Goal: Task Accomplishment & Management: Manage account settings

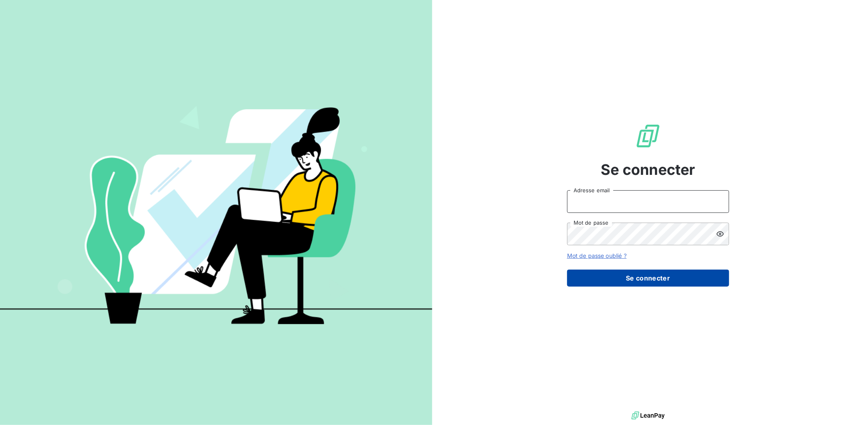
type input "[EMAIL_ADDRESS][DOMAIN_NAME]"
click at [629, 277] on button "Se connecter" at bounding box center [648, 278] width 162 height 17
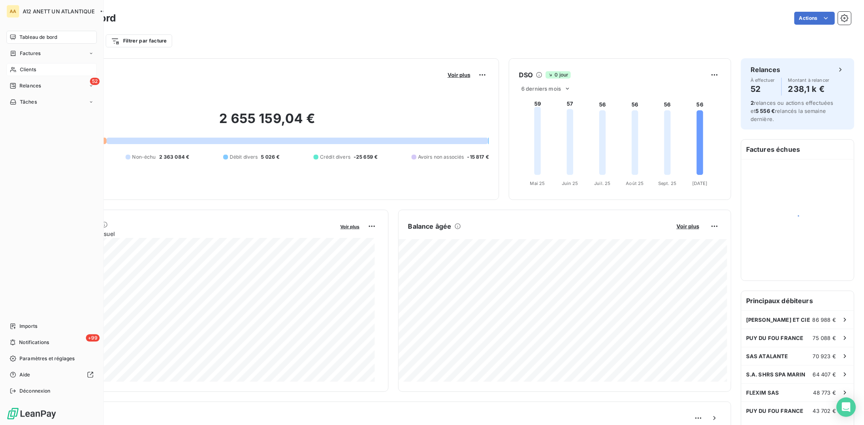
click at [22, 69] on span "Clients" at bounding box center [28, 69] width 16 height 7
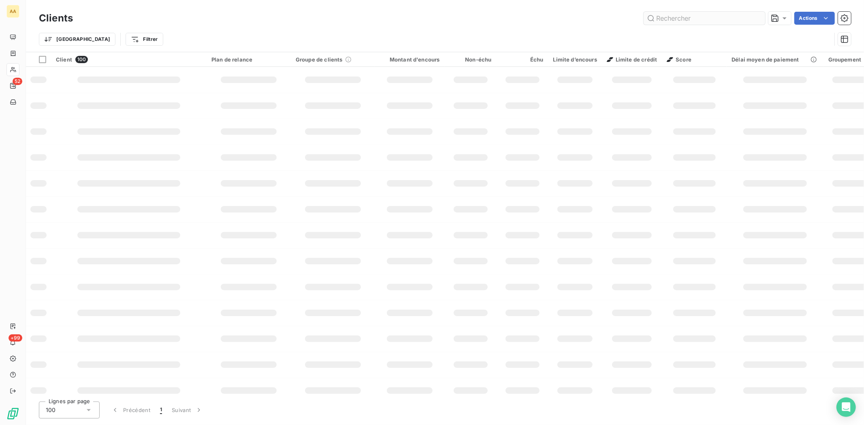
click at [670, 19] on input "text" at bounding box center [705, 18] width 122 height 13
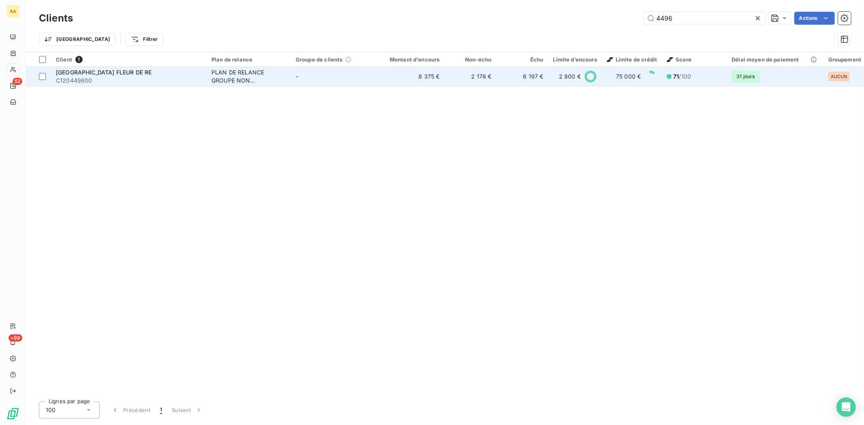
type input "4496"
click at [88, 80] on span "C120449600" at bounding box center [129, 81] width 146 height 8
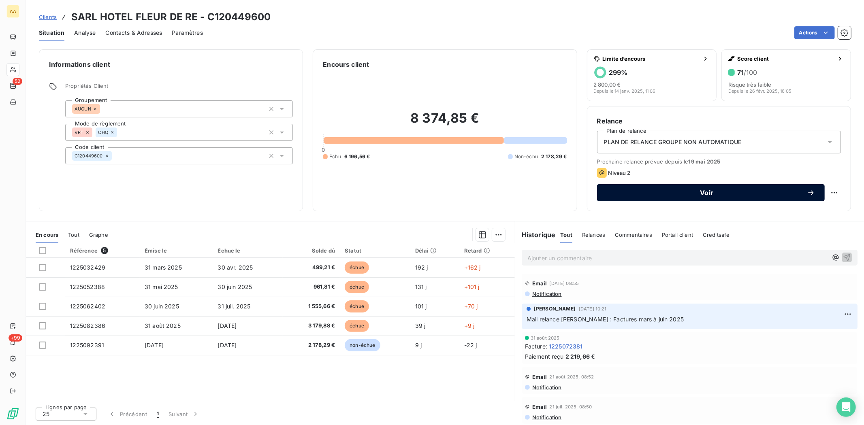
click at [712, 190] on span "Voir" at bounding box center [707, 193] width 200 height 6
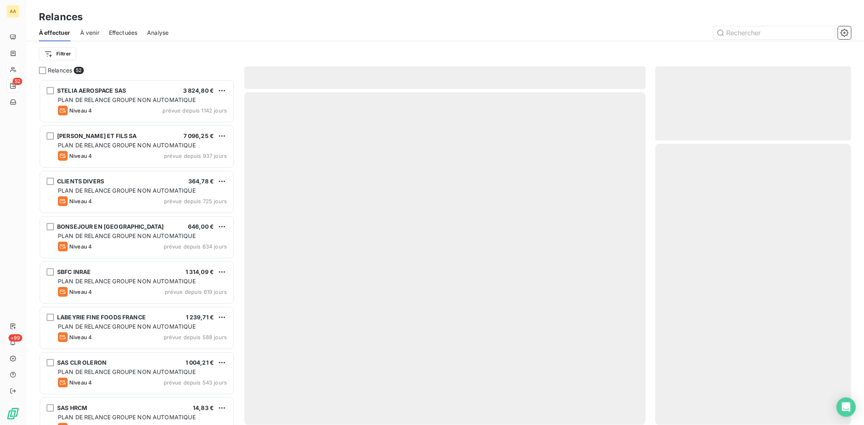
scroll to position [339, 189]
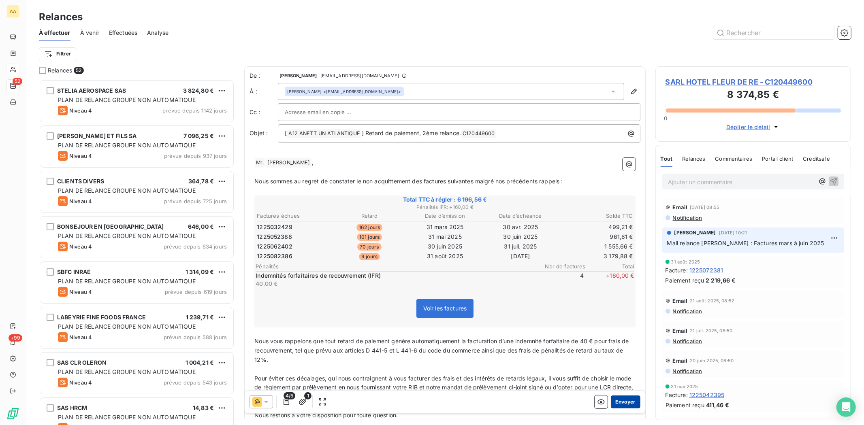
click at [615, 401] on button "Envoyer" at bounding box center [626, 402] width 30 height 13
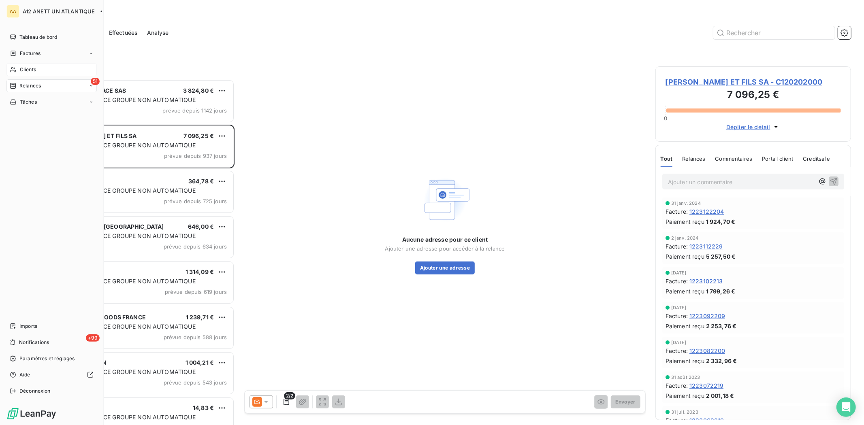
click at [34, 70] on span "Clients" at bounding box center [28, 69] width 16 height 7
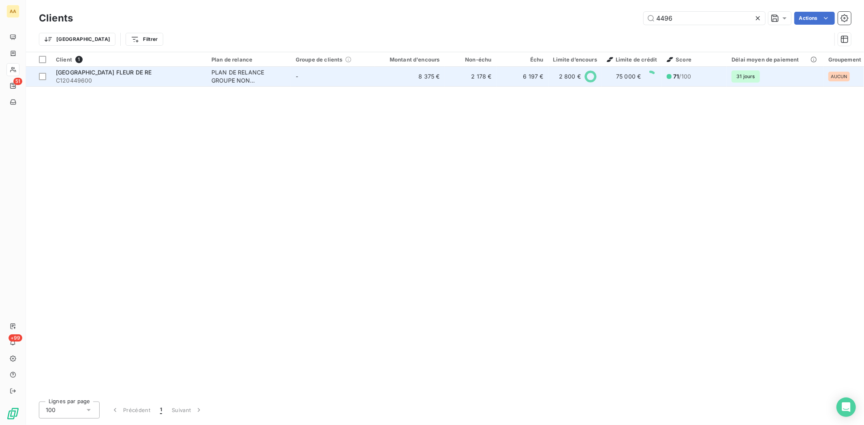
click at [84, 79] on span "C120449600" at bounding box center [129, 81] width 146 height 8
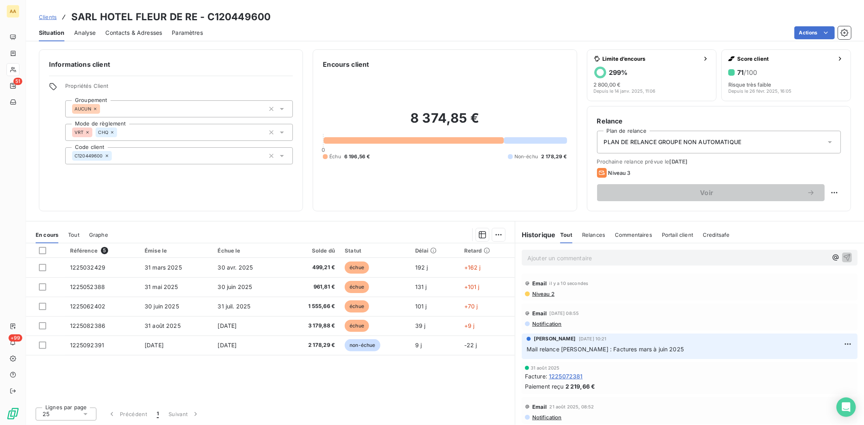
click at [129, 32] on span "Contacts & Adresses" at bounding box center [133, 33] width 57 height 8
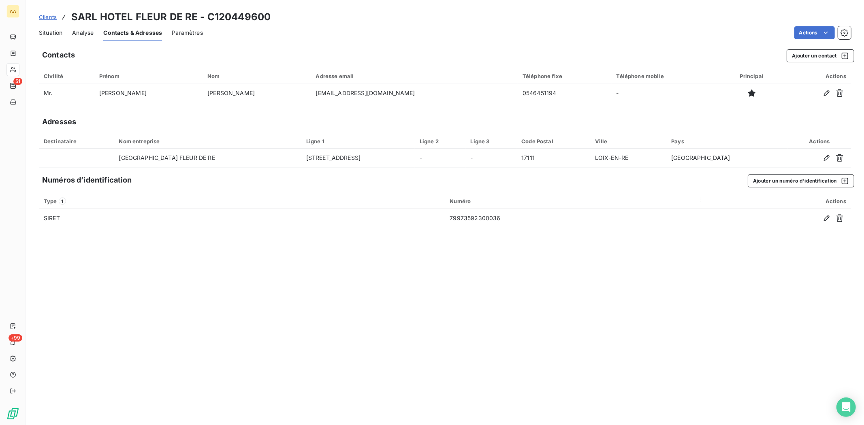
click at [54, 32] on span "Situation" at bounding box center [50, 33] width 23 height 8
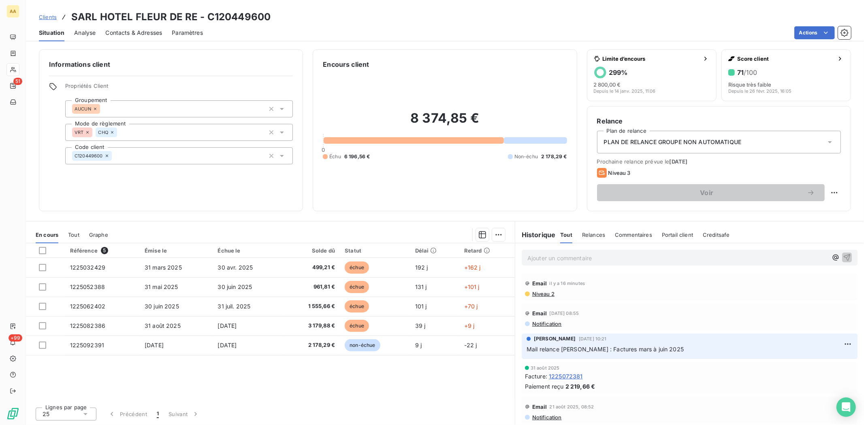
click at [536, 293] on span "Niveau 2" at bounding box center [543, 294] width 23 height 6
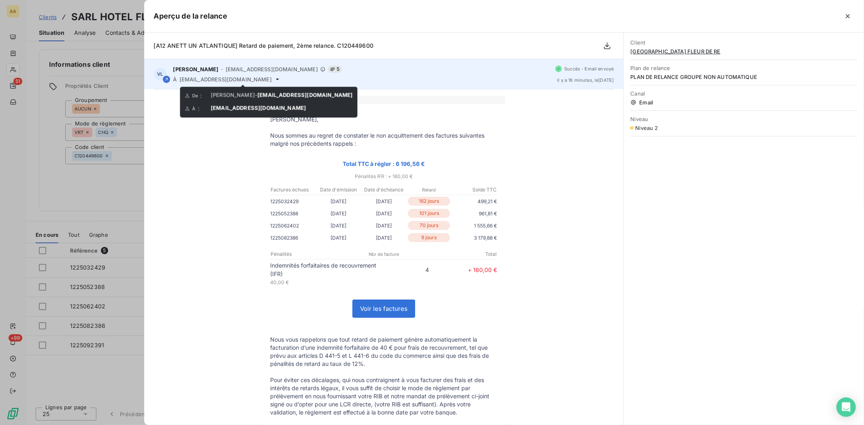
click at [274, 79] on icon at bounding box center [277, 79] width 6 height 6
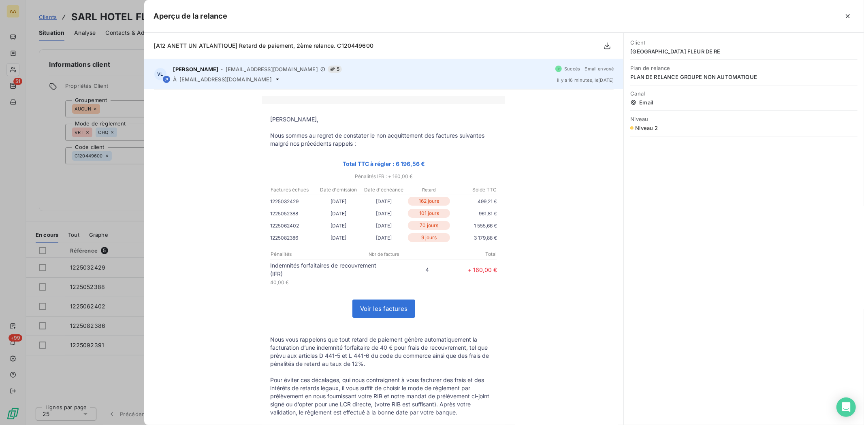
click at [237, 79] on span "assur.re17@gmail.com" at bounding box center [225, 79] width 92 height 6
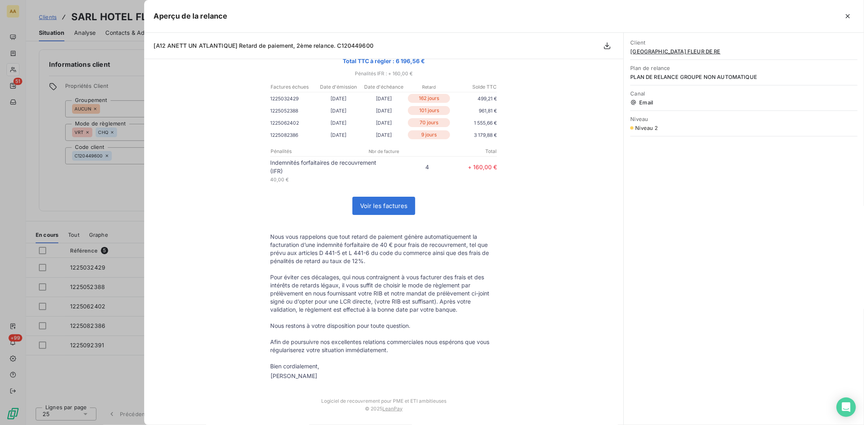
scroll to position [131, 0]
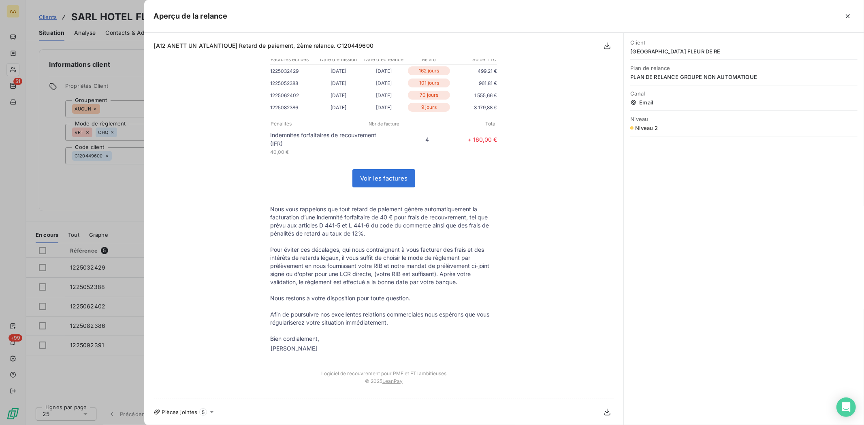
drag, startPoint x: 267, startPoint y: 118, endPoint x: 463, endPoint y: 357, distance: 308.6
click at [463, 357] on td "Mr.SAMSON, Nous sommes au regret de constater le non acquittement des factures …" at bounding box center [383, 168] width 243 height 389
copy table
click at [17, 52] on div at bounding box center [432, 212] width 864 height 425
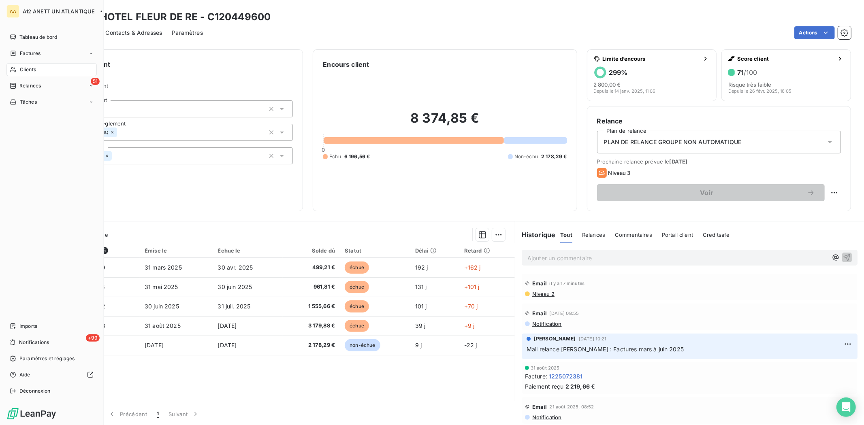
click at [26, 68] on span "Clients" at bounding box center [28, 69] width 16 height 7
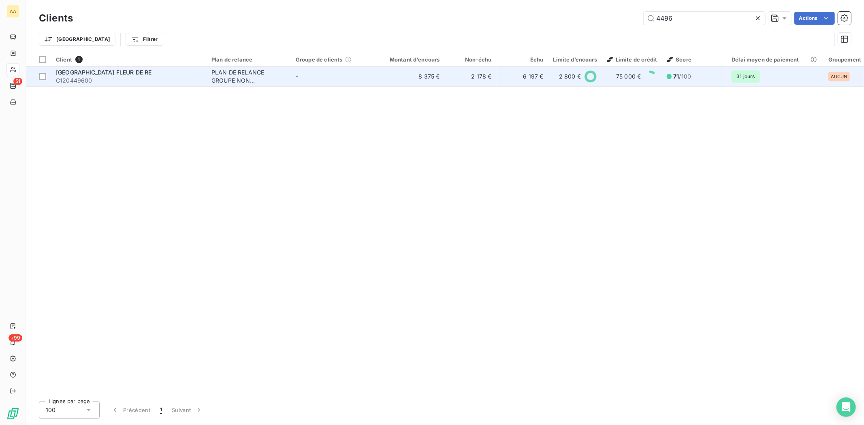
click at [81, 74] on span "[GEOGRAPHIC_DATA] FLEUR DE RE" at bounding box center [104, 72] width 96 height 7
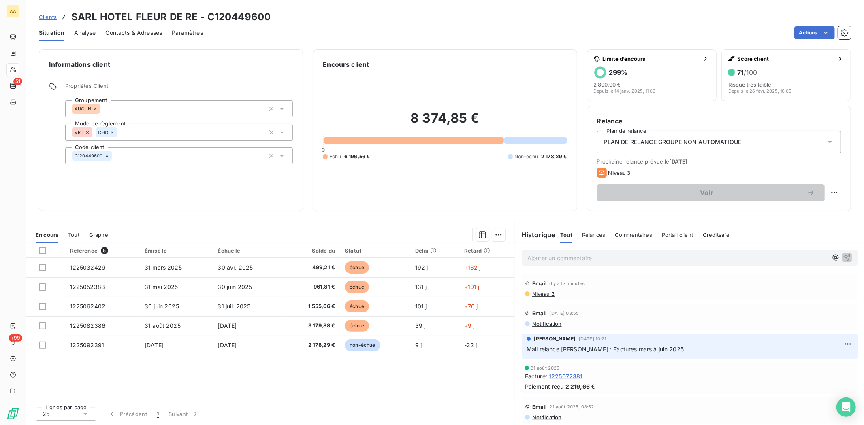
click at [144, 30] on span "Contacts & Adresses" at bounding box center [133, 33] width 57 height 8
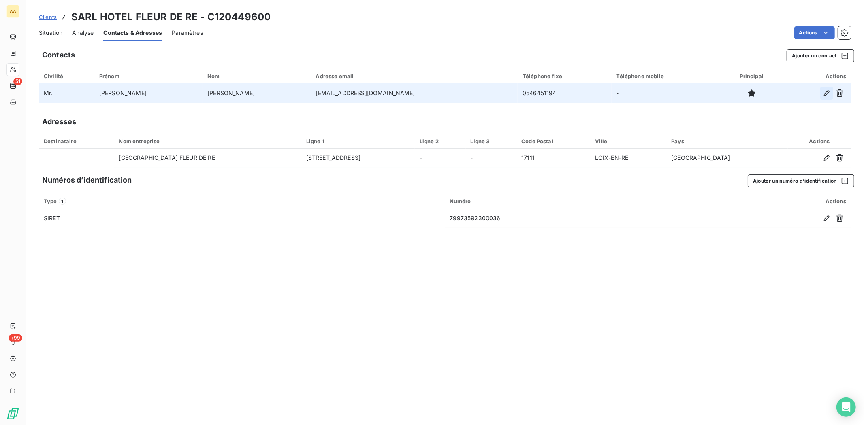
click at [824, 92] on icon "button" at bounding box center [827, 93] width 8 height 8
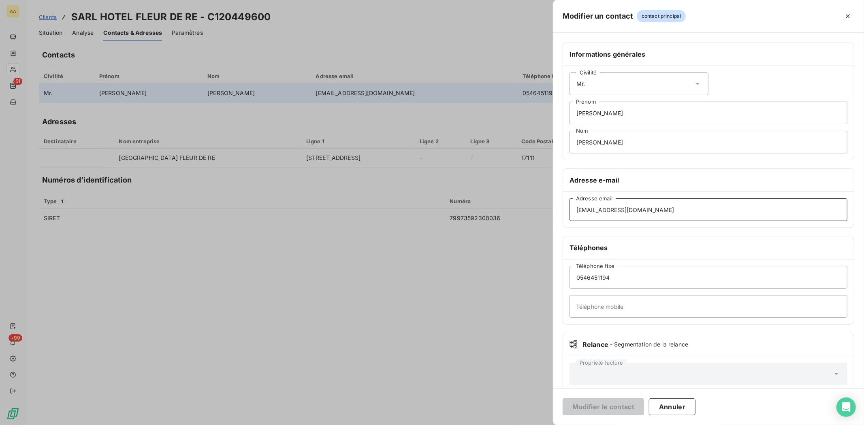
drag, startPoint x: 661, startPoint y: 208, endPoint x: 566, endPoint y: 208, distance: 94.8
click at [566, 208] on div "assur.re17@gmail.com Adresse email" at bounding box center [708, 210] width 291 height 36
type input "[EMAIL_ADDRESS][DOMAIN_NAME]"
click at [605, 404] on button "Modifier le contact" at bounding box center [603, 407] width 81 height 17
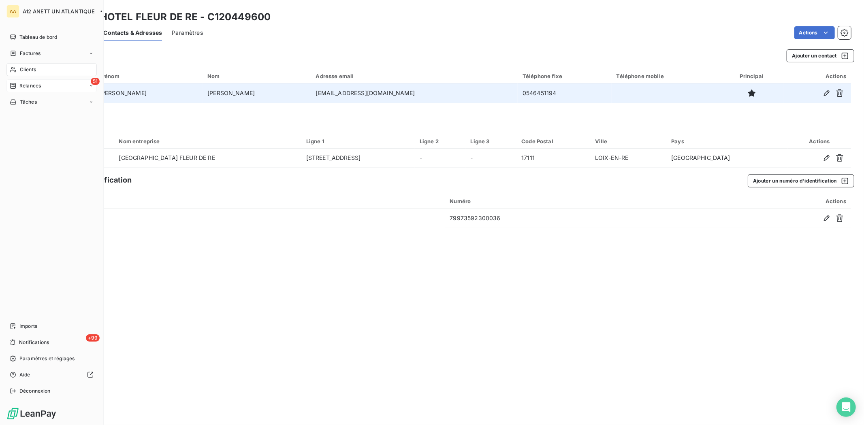
click at [30, 85] on span "Relances" at bounding box center [29, 85] width 21 height 7
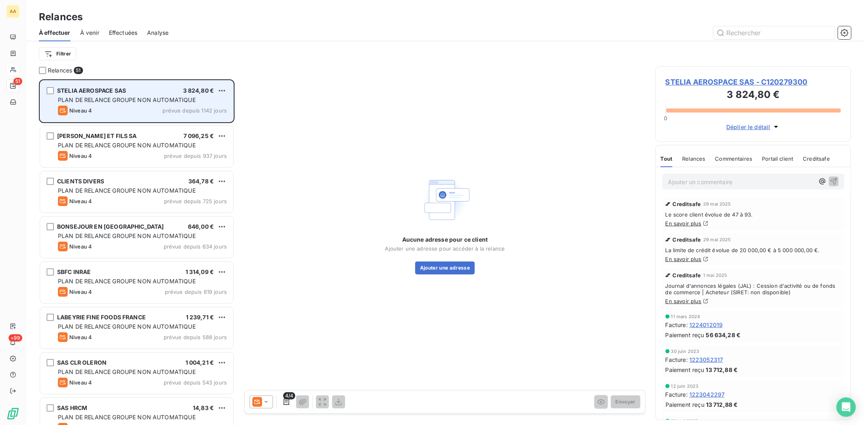
scroll to position [339, 189]
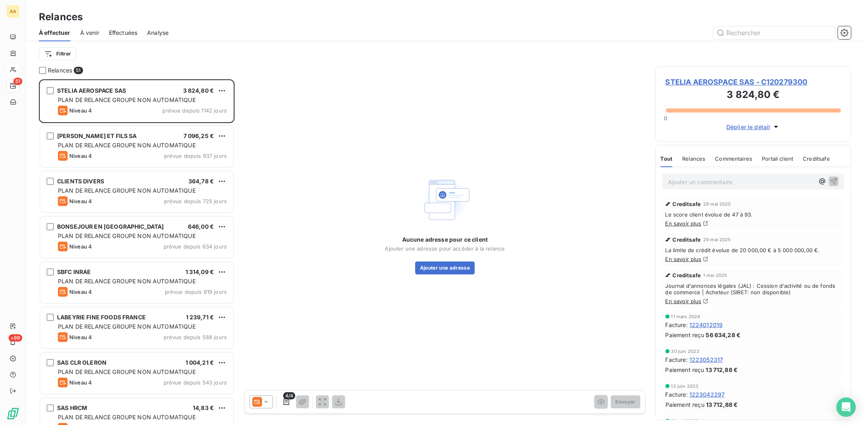
click at [124, 35] on span "Effectuées" at bounding box center [123, 33] width 29 height 8
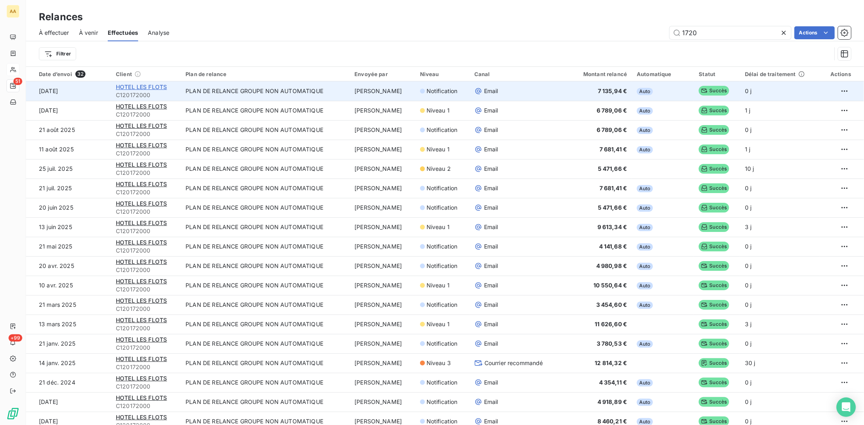
click at [132, 88] on span "HOTEL LES FLOTS" at bounding box center [141, 86] width 51 height 7
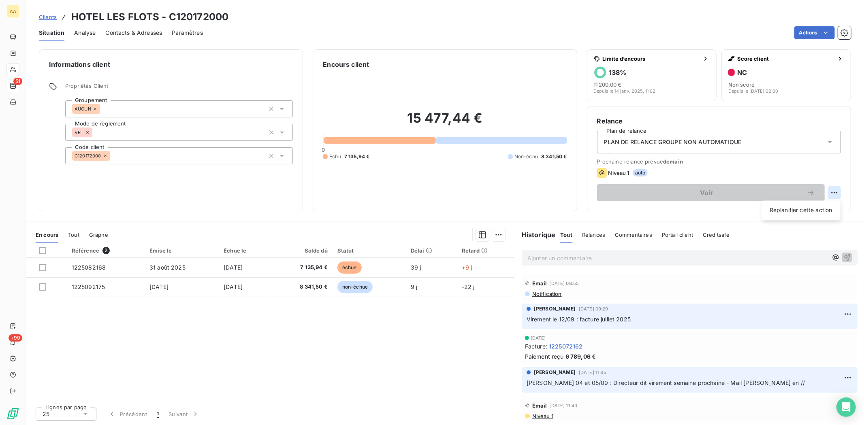
click at [837, 191] on html "AA 51 +99 Clients HOTEL LES FLOTS - C120172000 Situation Analyse Contacts & Adr…" at bounding box center [432, 212] width 864 height 425
click at [821, 211] on div "Replanifier cette action" at bounding box center [801, 210] width 73 height 13
select select "9"
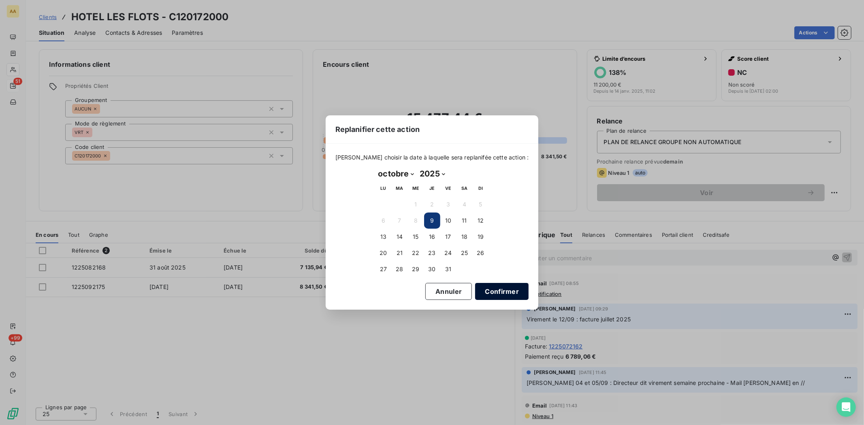
click at [481, 292] on button "Confirmer" at bounding box center [501, 291] width 53 height 17
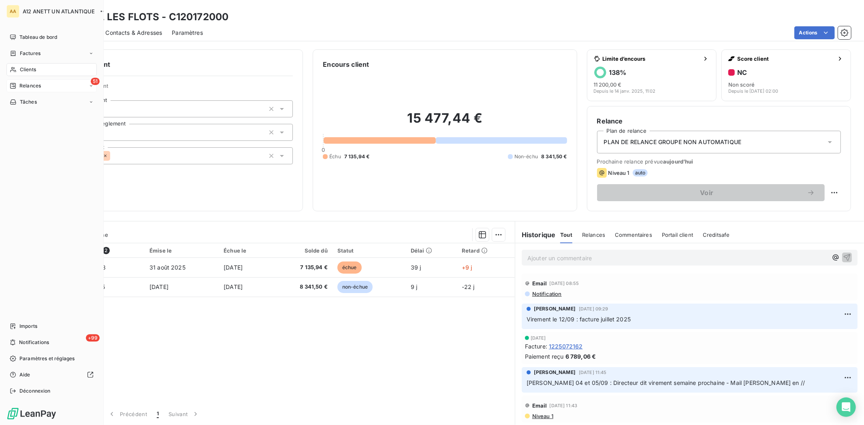
click at [28, 85] on span "Relances" at bounding box center [29, 85] width 21 height 7
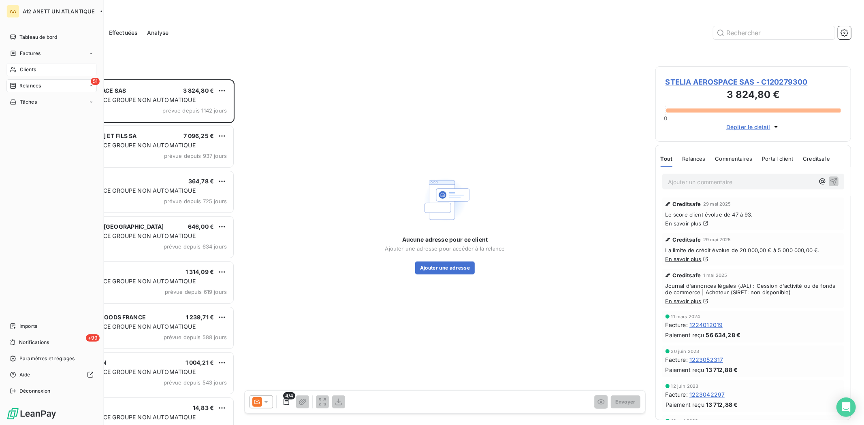
scroll to position [339, 189]
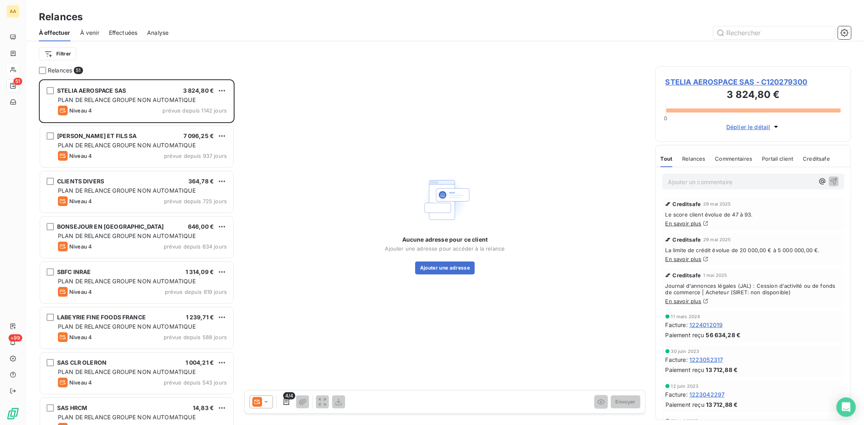
click at [124, 32] on span "Effectuées" at bounding box center [123, 33] width 29 height 8
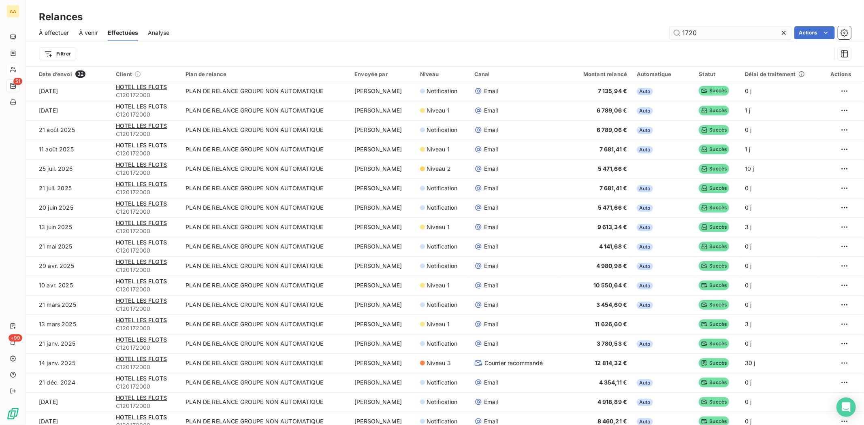
drag, startPoint x: 714, startPoint y: 30, endPoint x: 677, endPoint y: 33, distance: 36.6
click at [677, 33] on input "1720" at bounding box center [731, 32] width 122 height 13
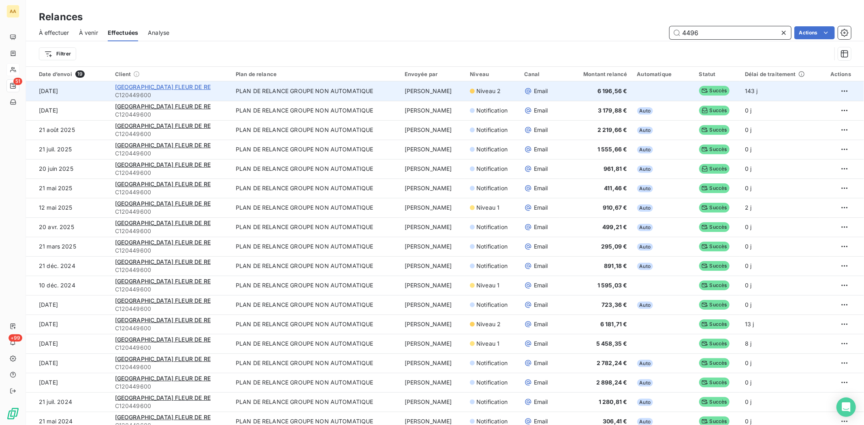
type input "4496"
click at [139, 87] on span "[GEOGRAPHIC_DATA] FLEUR DE RE" at bounding box center [163, 86] width 96 height 7
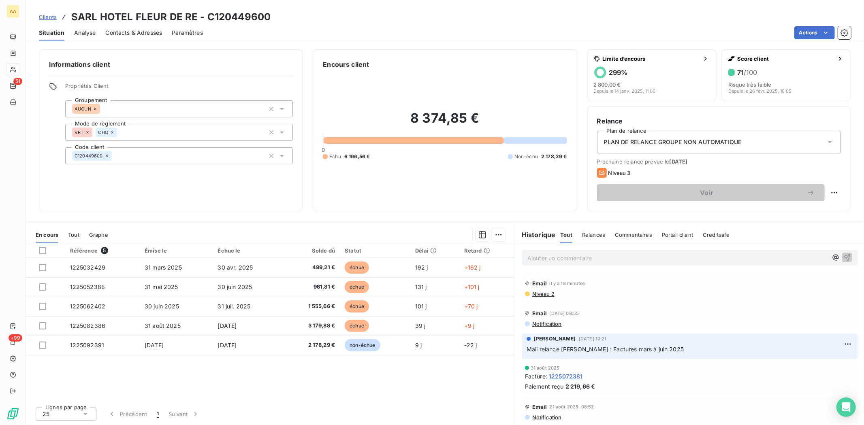
click at [541, 294] on span "Niveau 2" at bounding box center [543, 294] width 23 height 6
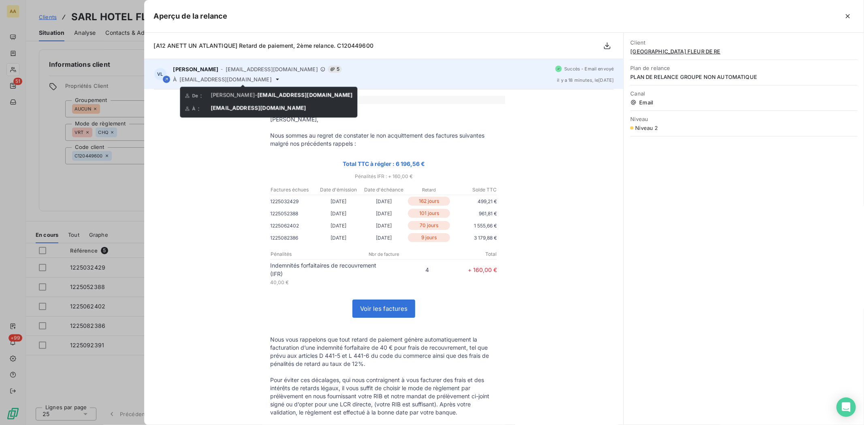
click at [276, 79] on icon at bounding box center [277, 80] width 3 height 2
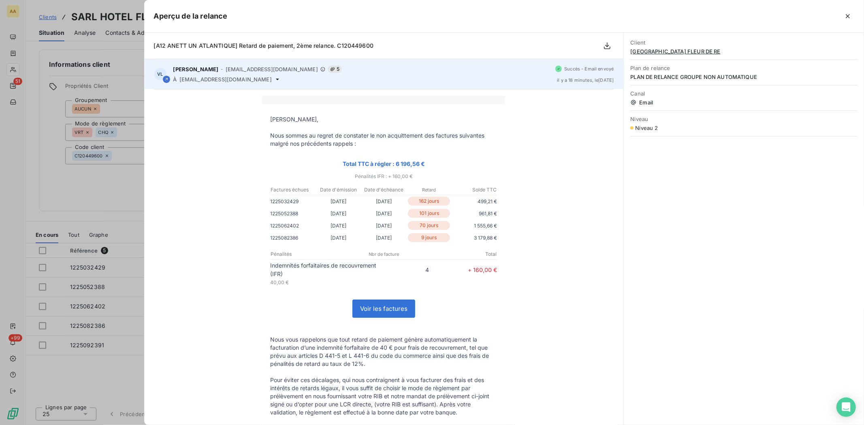
click at [190, 66] on span "[PERSON_NAME]" at bounding box center [195, 69] width 45 height 6
click at [199, 76] on span "assur.re17@gmail.com" at bounding box center [225, 79] width 92 height 6
click at [591, 69] on span "Succès - Email envoyé" at bounding box center [588, 68] width 49 height 5
click at [565, 77] on div "Succès - Email envoyé il y a 18 minutes , le 9 oct. 2025" at bounding box center [584, 74] width 58 height 17
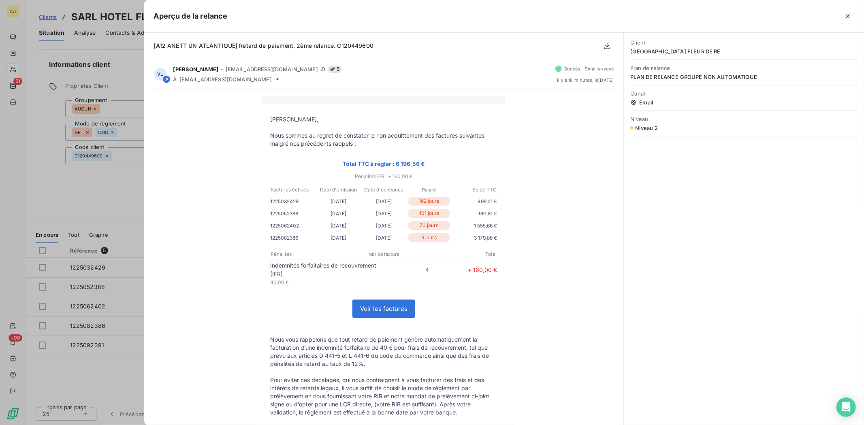
click at [99, 196] on div at bounding box center [432, 212] width 864 height 425
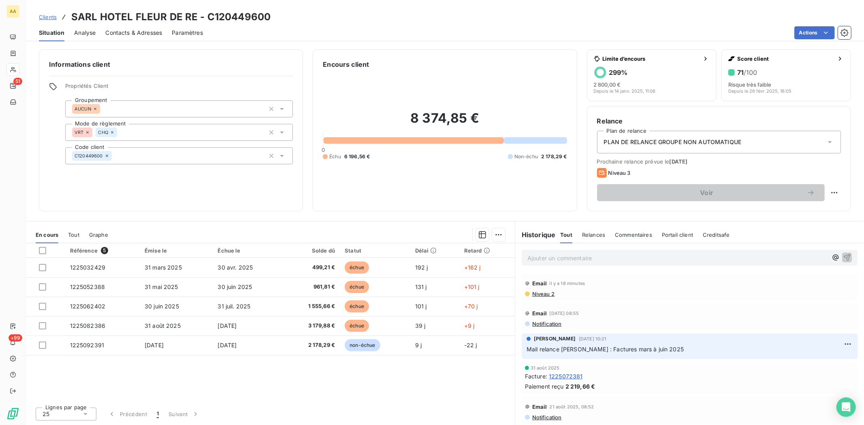
click at [545, 293] on span "Niveau 2" at bounding box center [543, 294] width 23 height 6
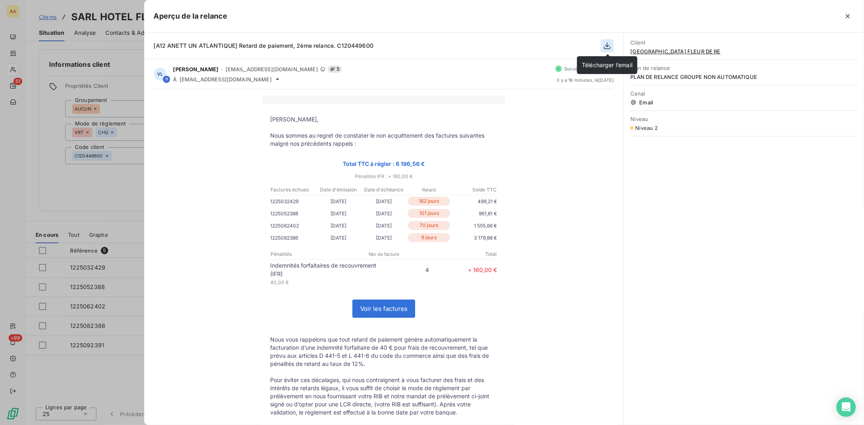
click at [606, 45] on icon "button" at bounding box center [607, 46] width 6 height 7
click at [608, 46] on icon "button" at bounding box center [607, 46] width 6 height 7
click at [11, 66] on div at bounding box center [432, 212] width 864 height 425
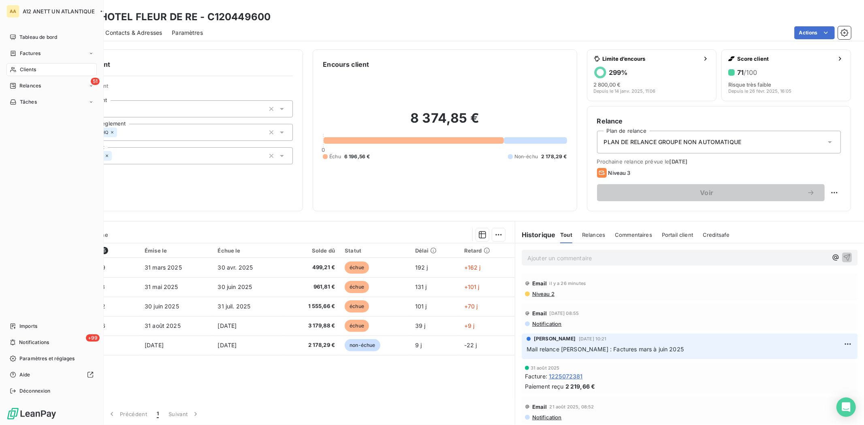
click at [28, 66] on span "Clients" at bounding box center [28, 69] width 16 height 7
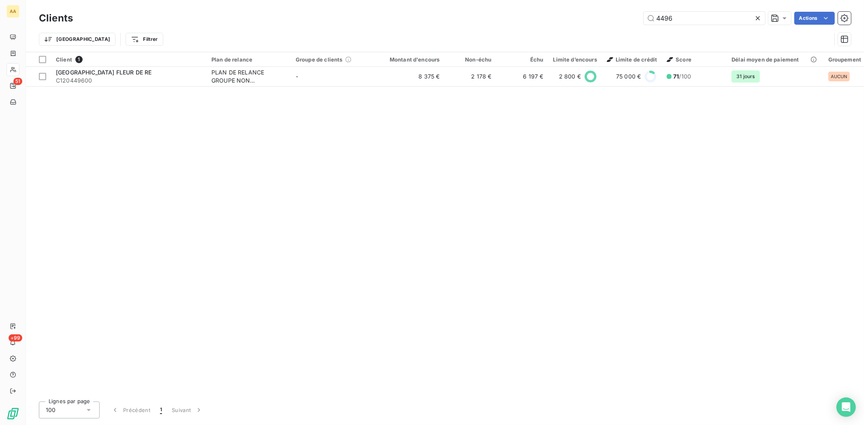
drag, startPoint x: 691, startPoint y: 17, endPoint x: 634, endPoint y: 25, distance: 56.8
click at [637, 25] on div "Clients 4496 Actions" at bounding box center [445, 18] width 812 height 17
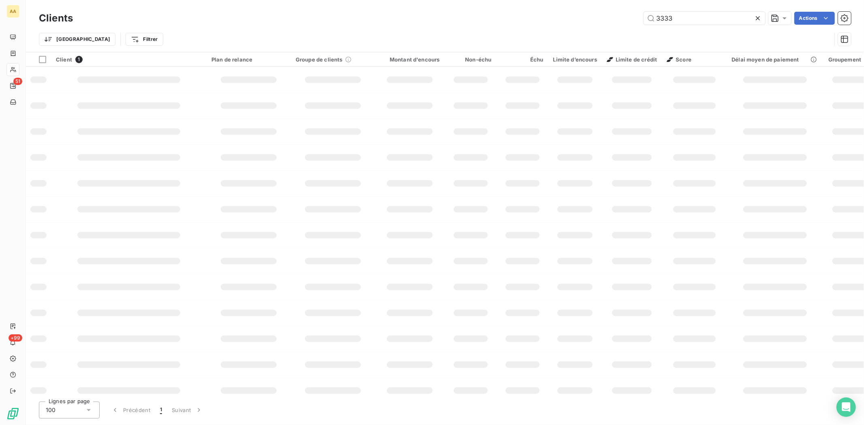
type input "3333"
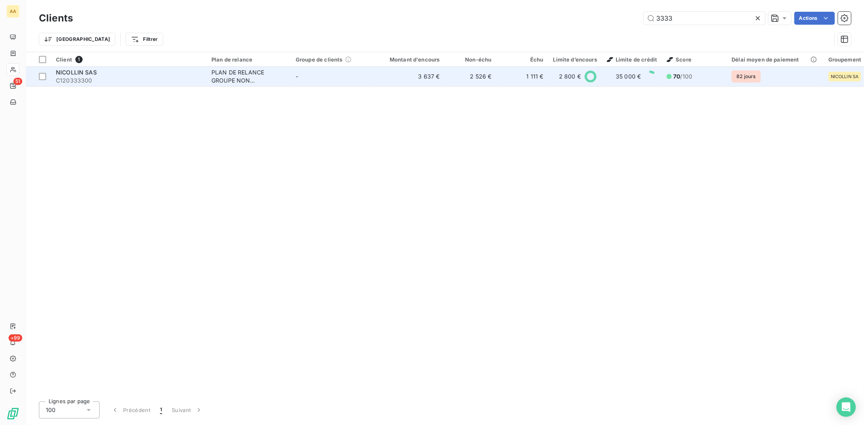
click at [86, 82] on span "C120333300" at bounding box center [129, 81] width 146 height 8
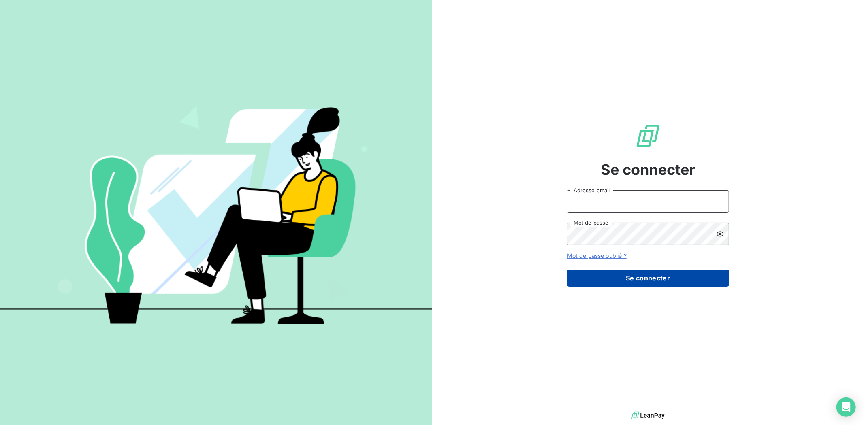
type input "[EMAIL_ADDRESS][DOMAIN_NAME]"
click at [648, 272] on button "Se connecter" at bounding box center [648, 278] width 162 height 17
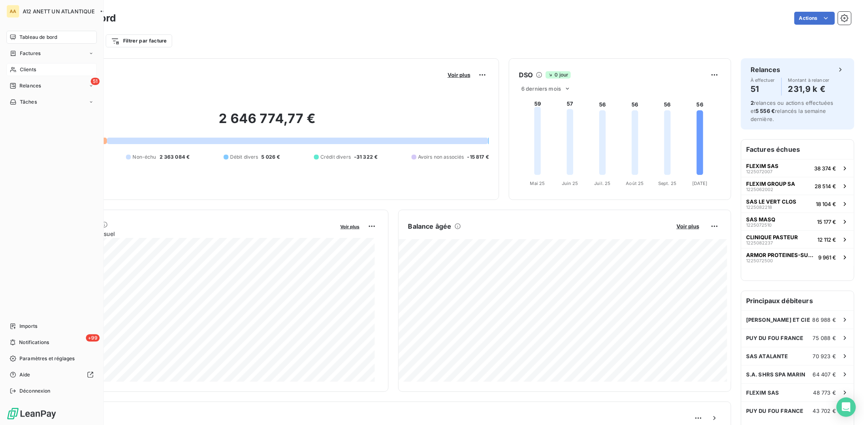
click at [25, 67] on span "Clients" at bounding box center [28, 69] width 16 height 7
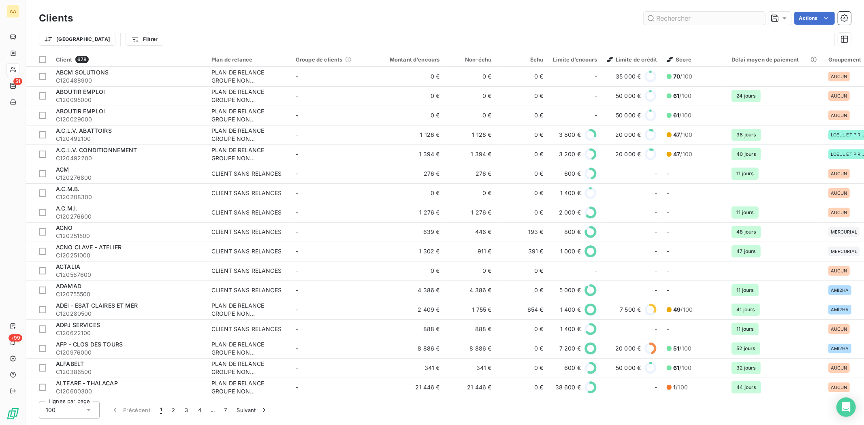
click at [670, 18] on input "text" at bounding box center [705, 18] width 122 height 13
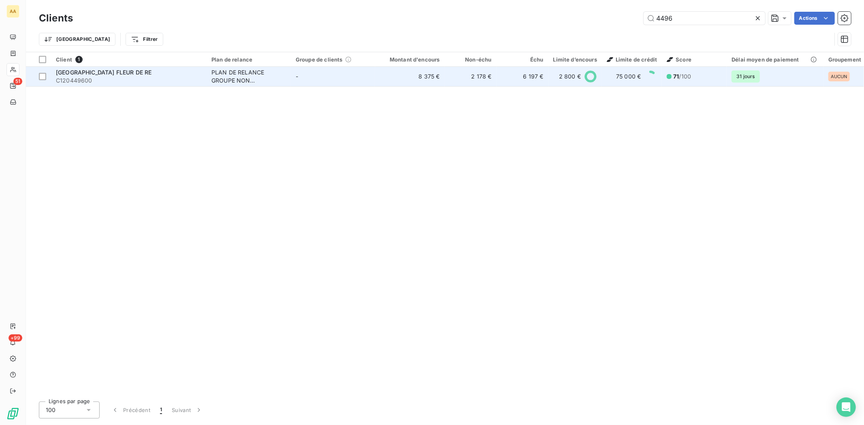
type input "4496"
click at [66, 75] on span "[GEOGRAPHIC_DATA] FLEUR DE RE" at bounding box center [104, 72] width 96 height 7
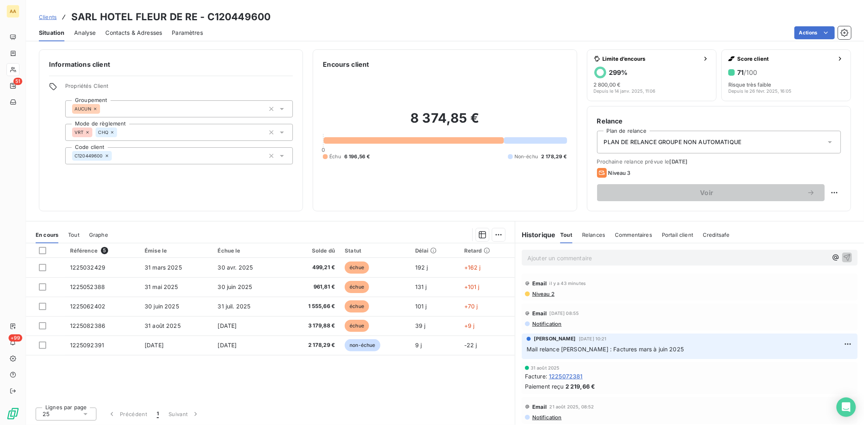
click at [180, 382] on div "Référence 5 Émise le Échue le Solde dû Statut Délai Retard 1225032429 31 mars 2…" at bounding box center [270, 322] width 489 height 158
click at [325, 378] on div "Référence 5 Émise le Échue le Solde dû Statut Délai Retard 1225032429 31 mars 2…" at bounding box center [270, 322] width 489 height 158
click at [139, 32] on span "Contacts & Adresses" at bounding box center [133, 33] width 57 height 8
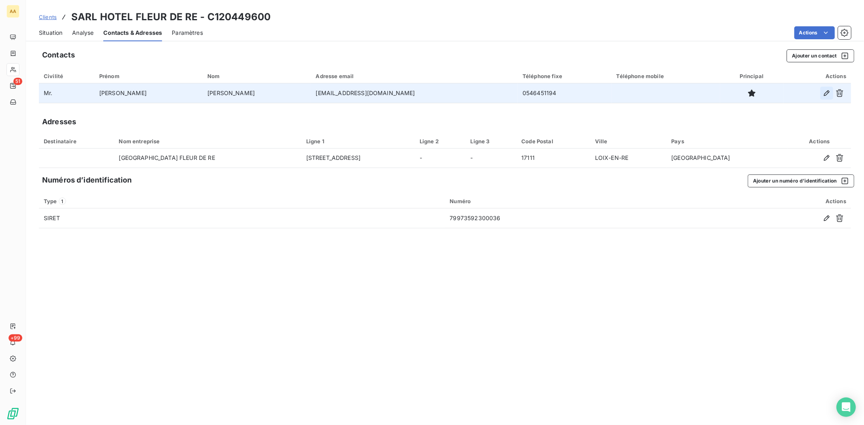
click at [823, 91] on icon "button" at bounding box center [827, 93] width 8 height 8
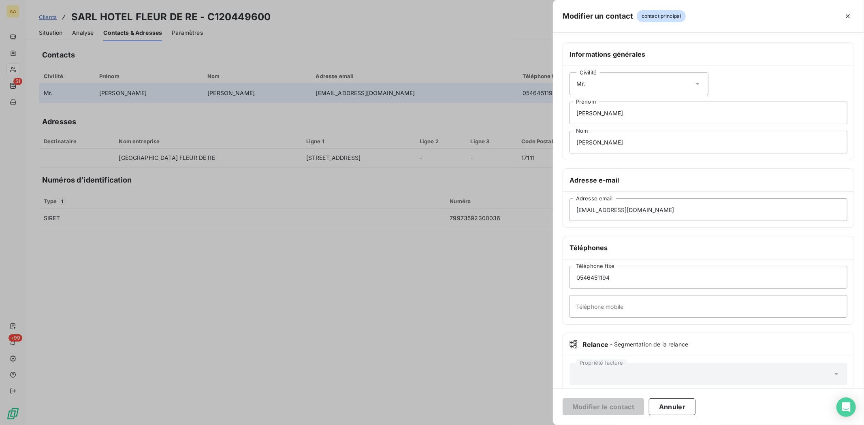
click at [697, 84] on icon at bounding box center [698, 84] width 8 height 8
click at [581, 105] on input "radio" at bounding box center [578, 104] width 8 height 8
drag, startPoint x: 604, startPoint y: 115, endPoint x: 576, endPoint y: 118, distance: 28.1
click at [576, 118] on input "[PERSON_NAME]" at bounding box center [709, 113] width 278 height 23
click at [508, 260] on div at bounding box center [432, 212] width 864 height 425
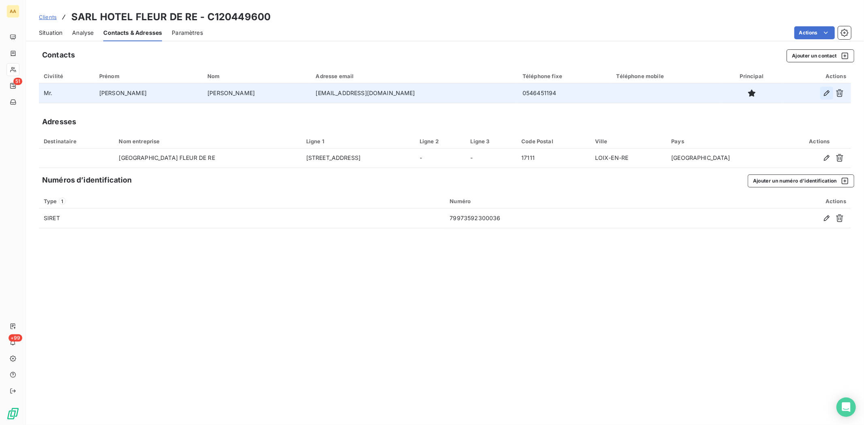
click at [827, 95] on icon "button" at bounding box center [827, 93] width 8 height 8
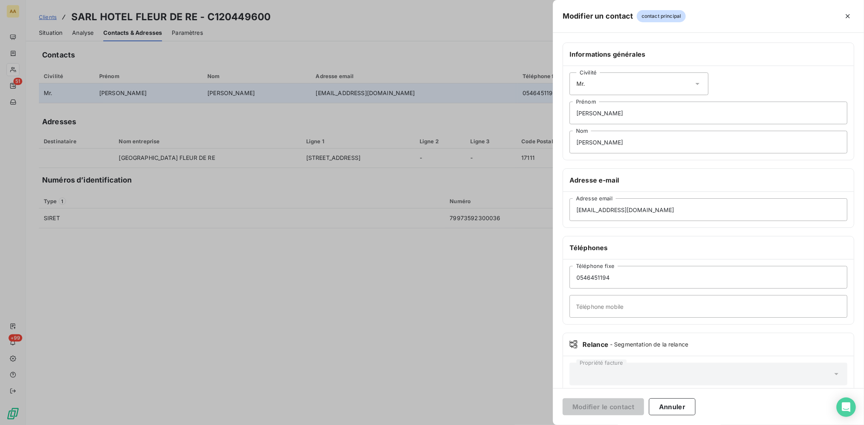
click at [525, 280] on div at bounding box center [432, 212] width 864 height 425
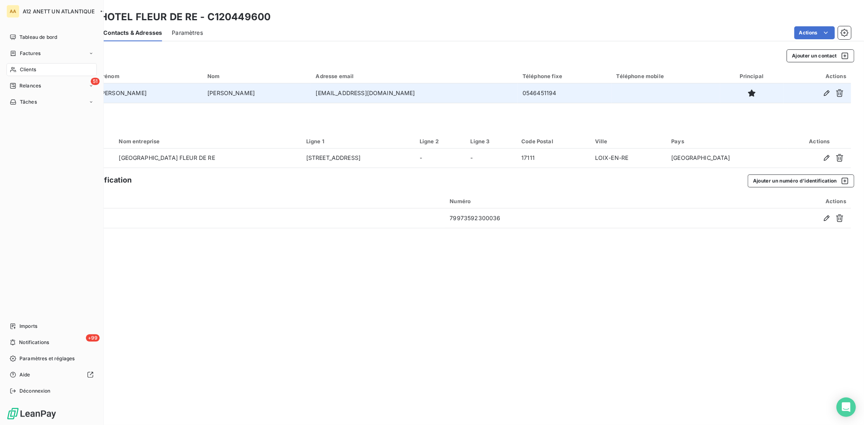
click at [26, 67] on span "Clients" at bounding box center [28, 69] width 16 height 7
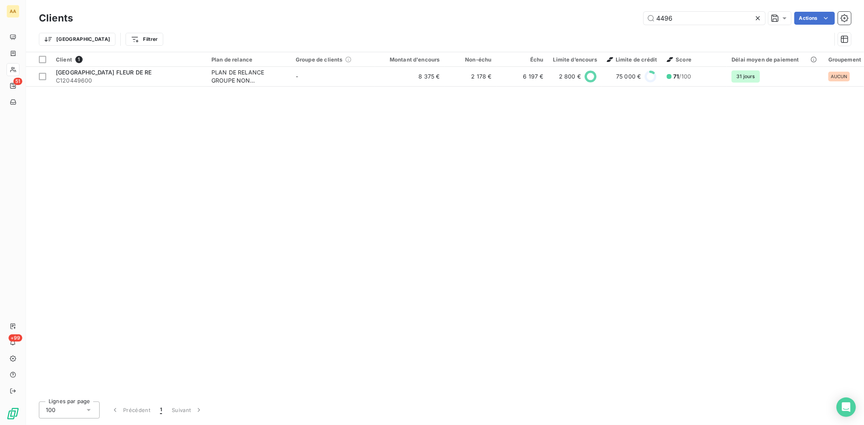
click at [86, 88] on div "Client 1 Plan de relance Groupe de clients Montant d'encours Non-échu Échu Limi…" at bounding box center [445, 223] width 838 height 343
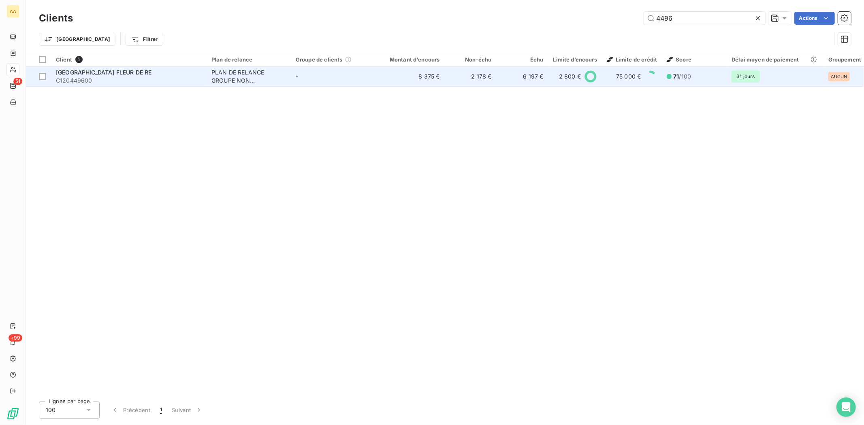
click at [85, 80] on span "C120449600" at bounding box center [129, 81] width 146 height 8
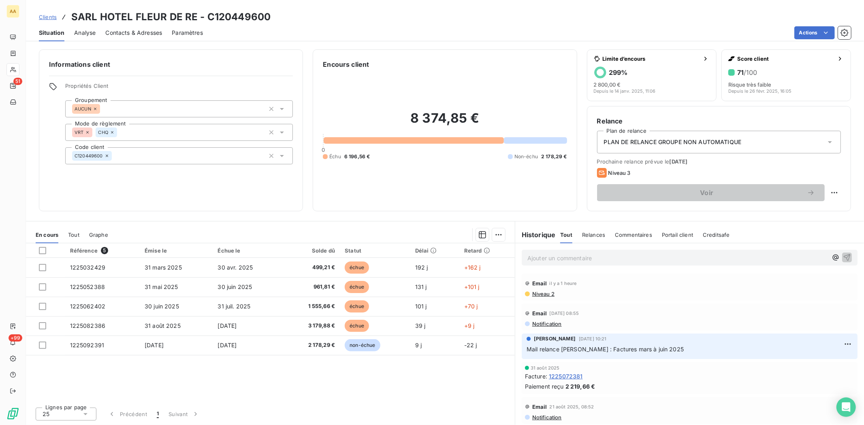
click at [693, 350] on p "Mail relance [PERSON_NAME] : Factures mars à juin 2025" at bounding box center [690, 349] width 326 height 9
click at [127, 33] on span "Contacts & Adresses" at bounding box center [133, 33] width 57 height 8
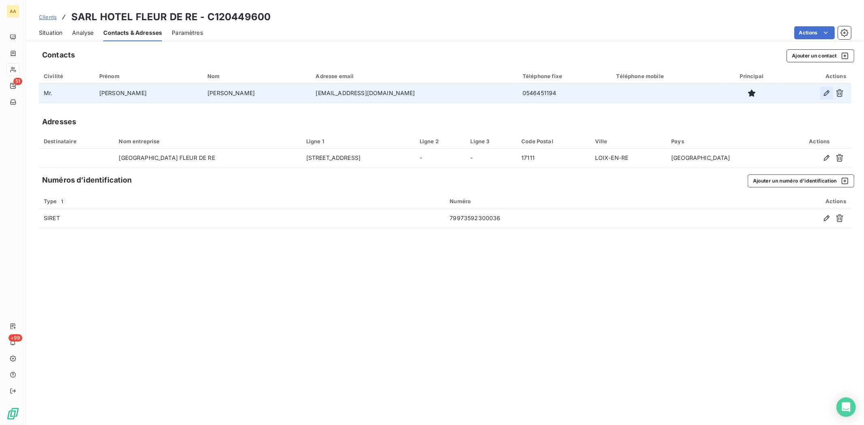
click at [824, 93] on icon "button" at bounding box center [827, 93] width 8 height 8
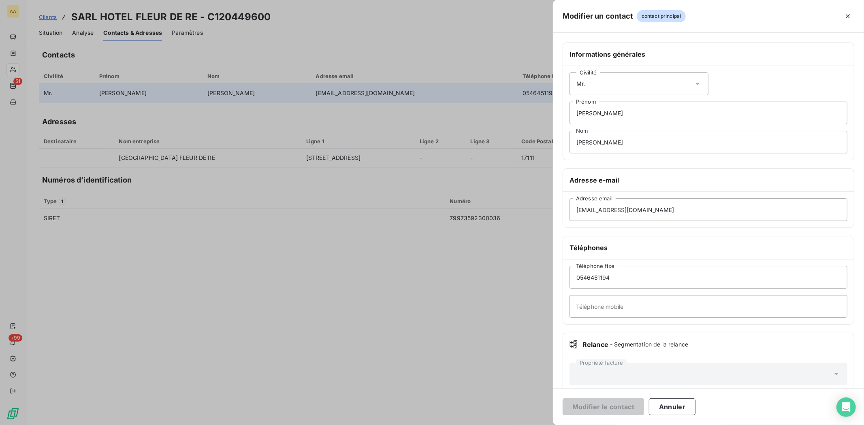
click at [694, 83] on icon at bounding box center [698, 84] width 8 height 8
click at [577, 103] on input "radio" at bounding box center [578, 104] width 8 height 8
drag, startPoint x: 605, startPoint y: 112, endPoint x: 577, endPoint y: 116, distance: 28.7
click at [577, 116] on input "[PERSON_NAME]" at bounding box center [709, 113] width 278 height 23
click at [694, 217] on input "[EMAIL_ADDRESS][DOMAIN_NAME]" at bounding box center [709, 210] width 278 height 23
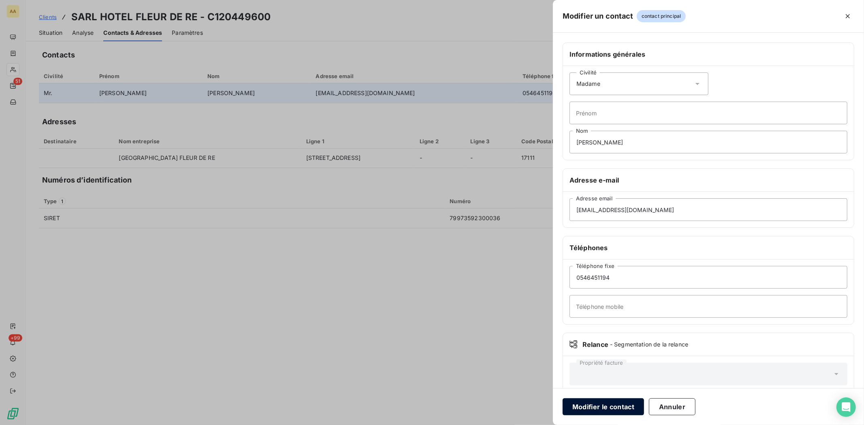
click at [609, 408] on button "Modifier le contact" at bounding box center [603, 407] width 81 height 17
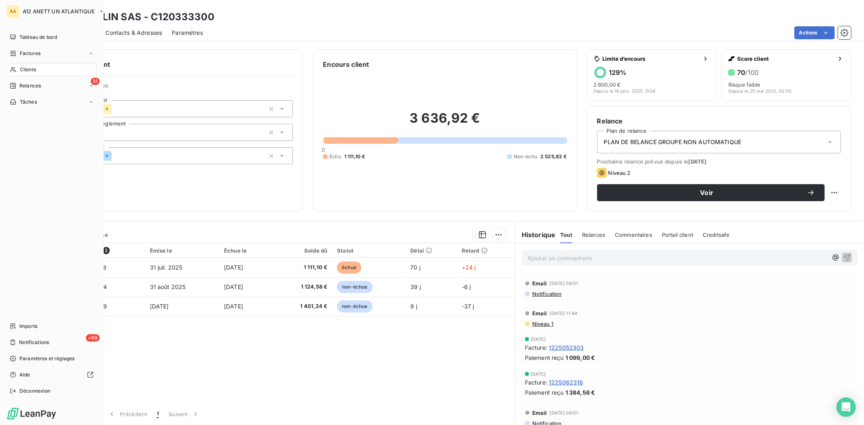
click at [30, 71] on span "Clients" at bounding box center [28, 69] width 16 height 7
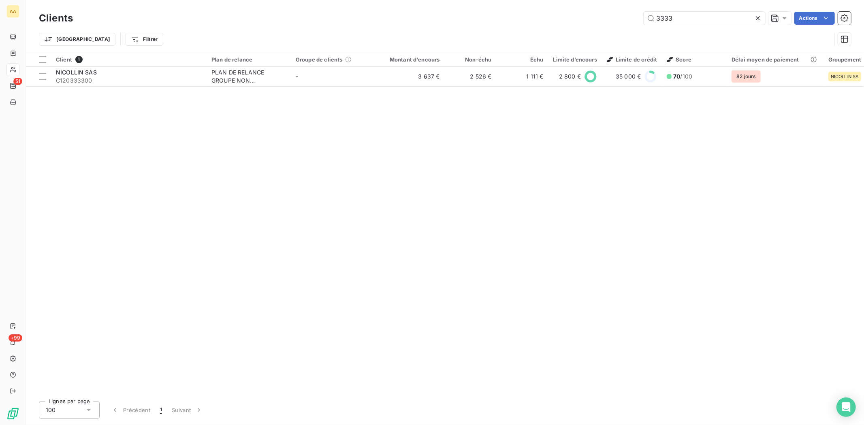
drag, startPoint x: 685, startPoint y: 19, endPoint x: 625, endPoint y: 11, distance: 60.8
click at [625, 12] on div "3333 Actions" at bounding box center [467, 18] width 769 height 13
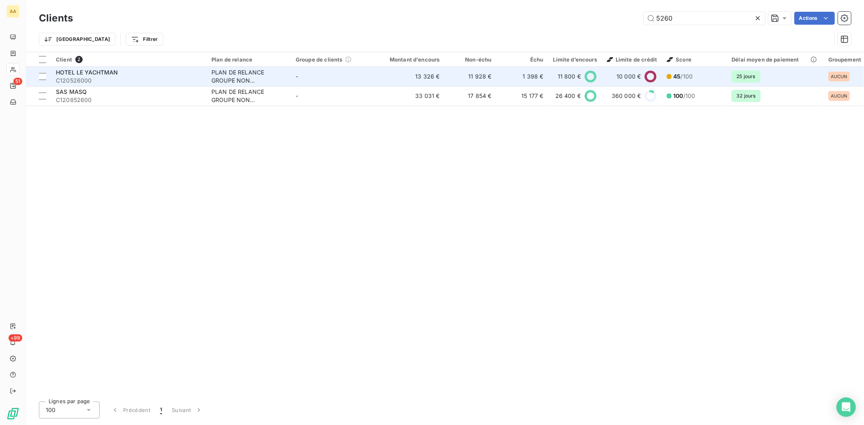
type input "5260"
click at [73, 72] on span "HOTEL LE YACHTMAN" at bounding box center [87, 72] width 62 height 7
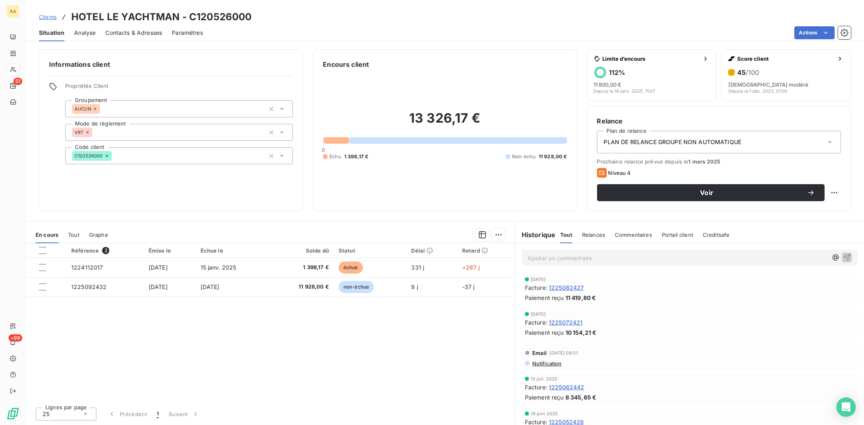
click at [273, 340] on div "Référence 2 Émise le Échue le Solde dû Statut Délai Retard 1224112017 12 nov. 2…" at bounding box center [270, 322] width 489 height 158
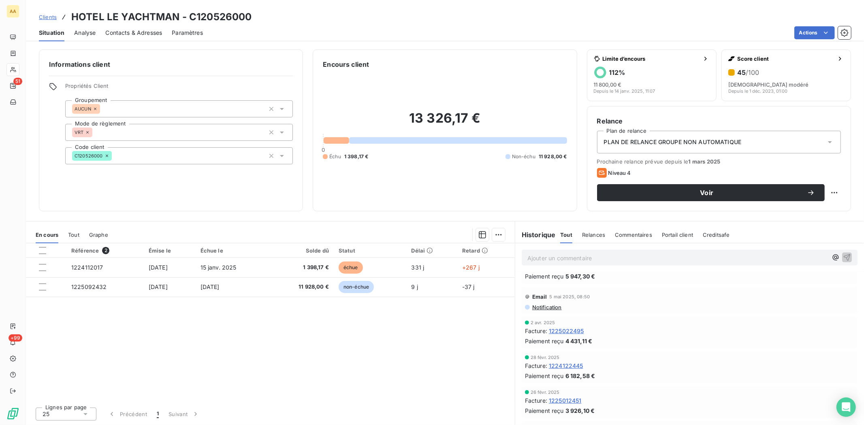
scroll to position [495, 0]
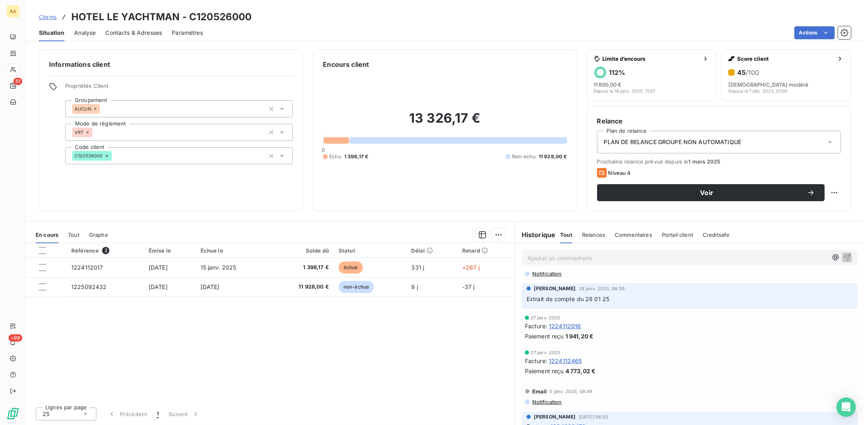
click at [392, 351] on div "Référence 2 Émise le Échue le Solde dû Statut Délai Retard 1224112017 12 nov. 2…" at bounding box center [270, 322] width 489 height 158
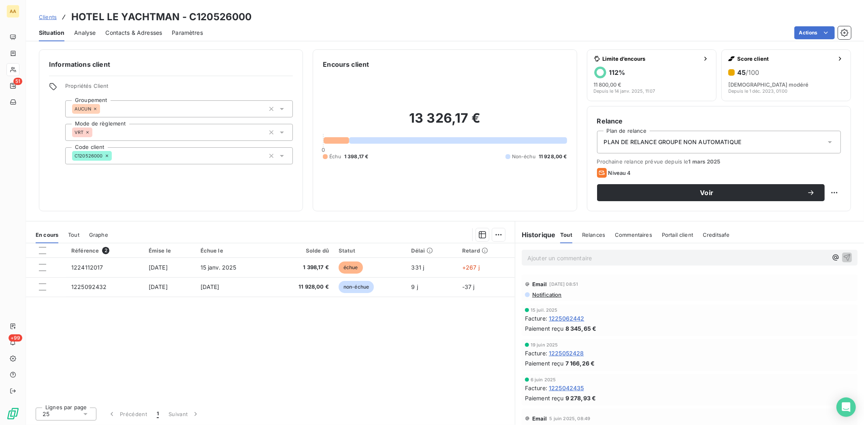
scroll to position [0, 0]
click at [576, 289] on span "1225082427" at bounding box center [566, 288] width 35 height 9
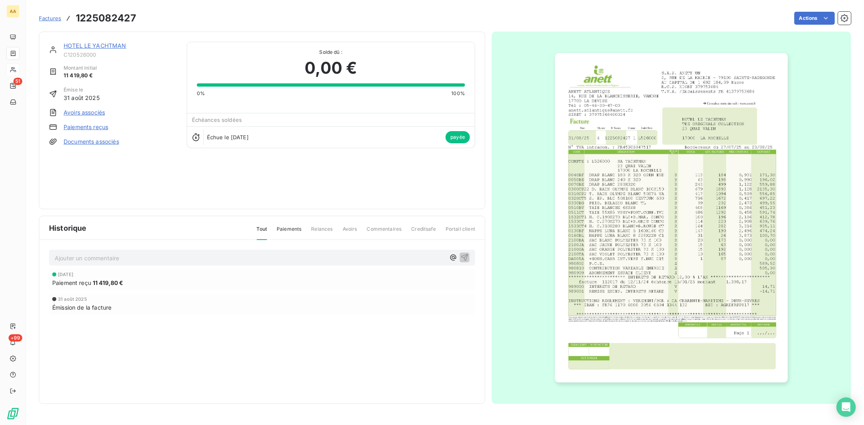
click at [79, 45] on link "HOTEL LE YACHTMAN" at bounding box center [95, 45] width 63 height 7
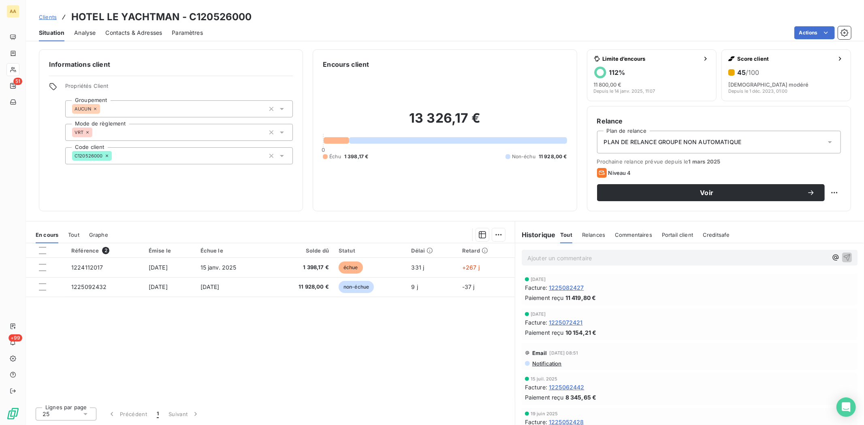
scroll to position [45, 0]
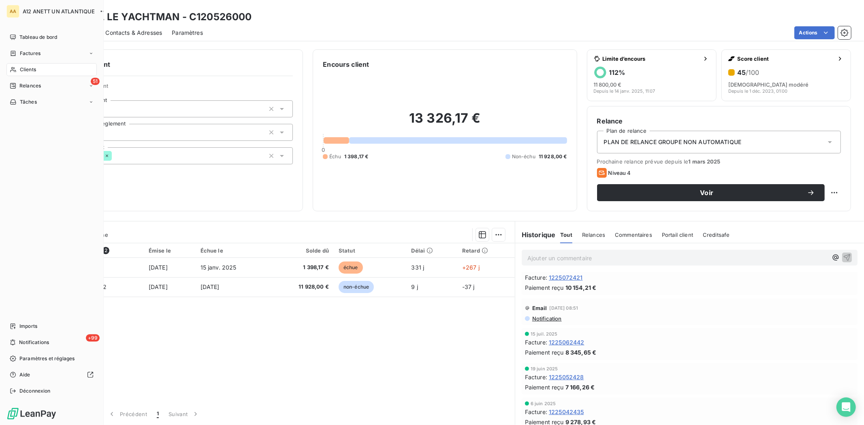
click at [24, 67] on span "Clients" at bounding box center [28, 69] width 16 height 7
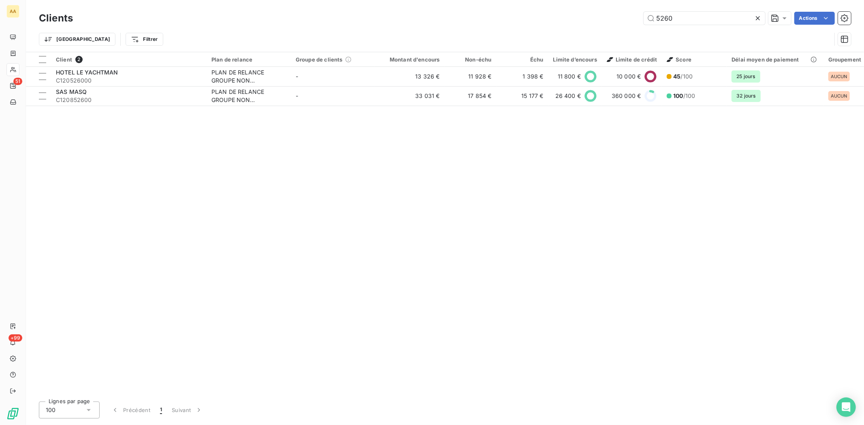
drag, startPoint x: 675, startPoint y: 17, endPoint x: 596, endPoint y: 23, distance: 79.2
click at [596, 23] on div "5260 Actions" at bounding box center [467, 18] width 769 height 13
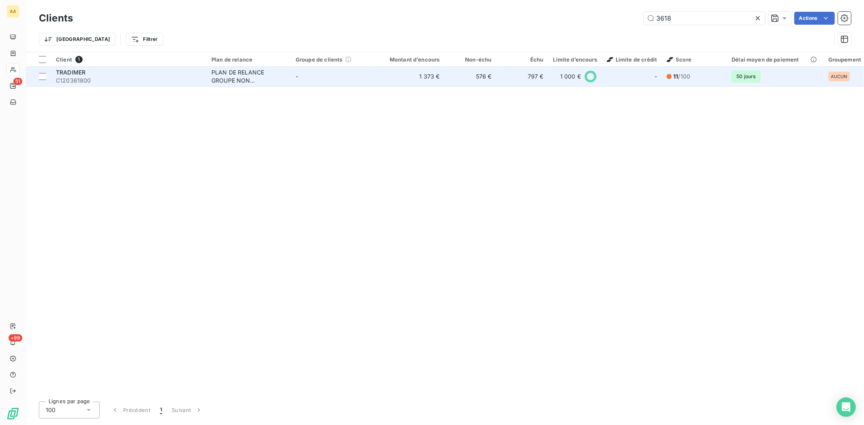
type input "3618"
click at [81, 78] on span "C120361800" at bounding box center [129, 81] width 146 height 8
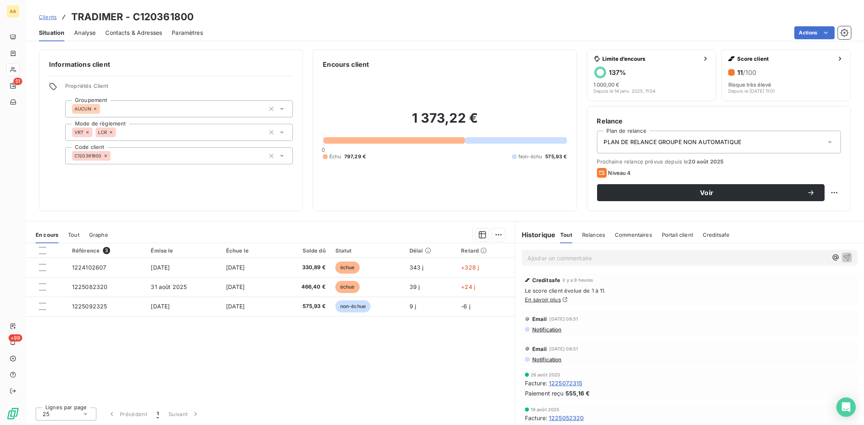
click at [645, 175] on div "Niveau 4" at bounding box center [719, 173] width 244 height 10
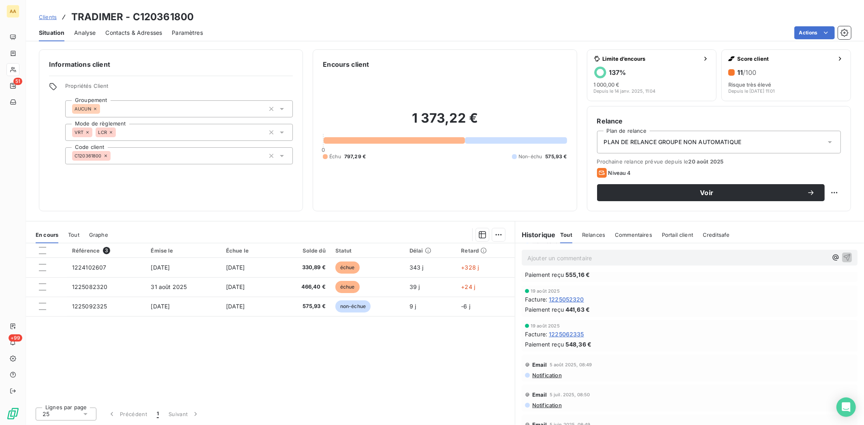
scroll to position [135, 0]
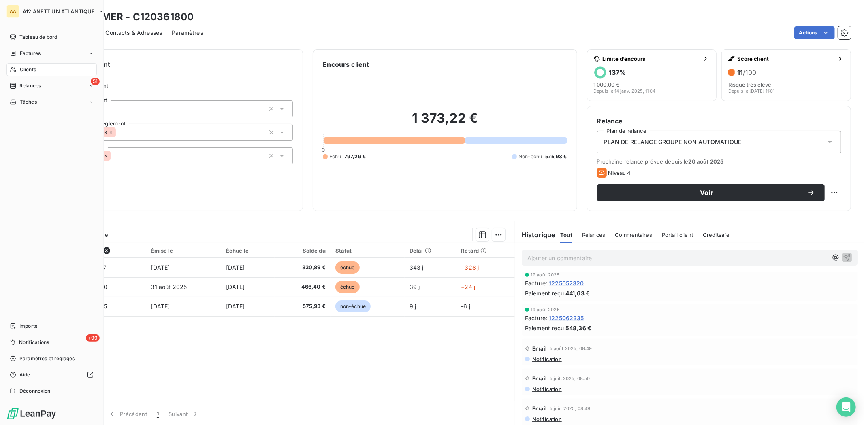
click at [26, 68] on span "Clients" at bounding box center [28, 69] width 16 height 7
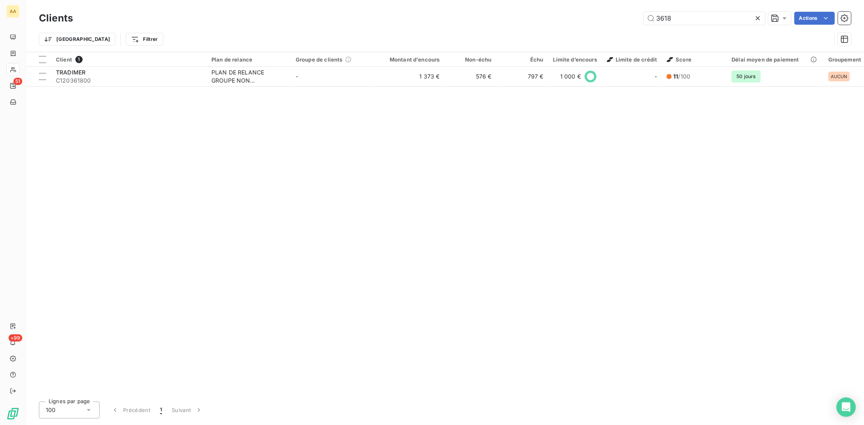
drag, startPoint x: 695, startPoint y: 21, endPoint x: 603, endPoint y: 21, distance: 92.0
click at [603, 21] on div "3618 Actions" at bounding box center [467, 18] width 769 height 13
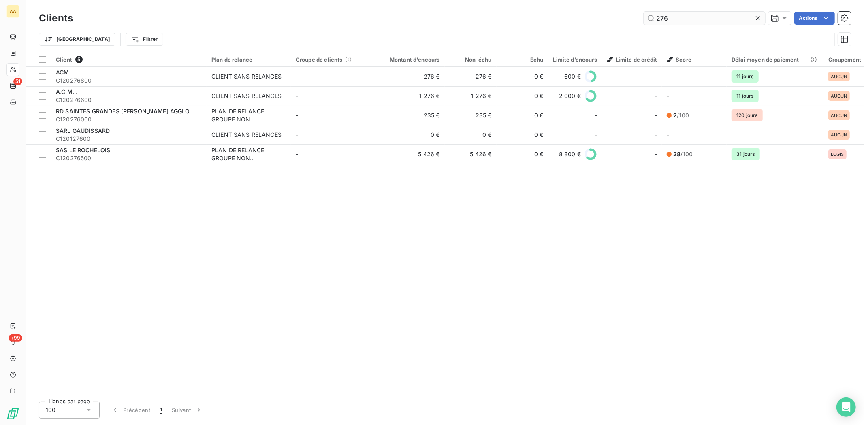
click at [684, 16] on input "276" at bounding box center [705, 18] width 122 height 13
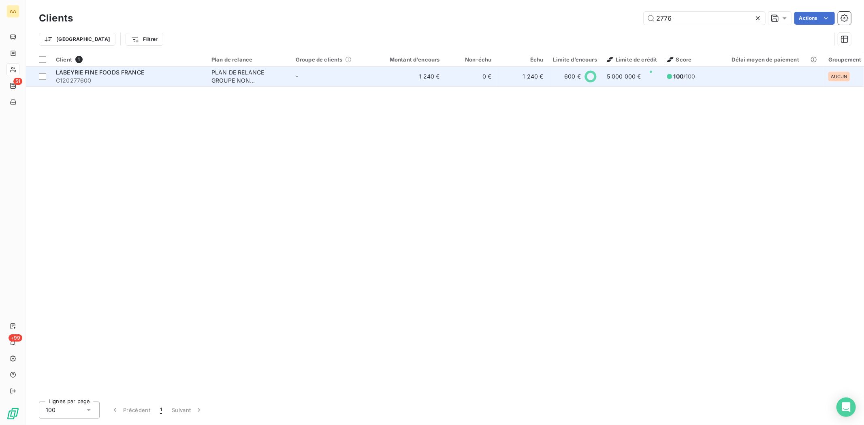
type input "2776"
click at [76, 79] on span "C120277600" at bounding box center [129, 81] width 146 height 8
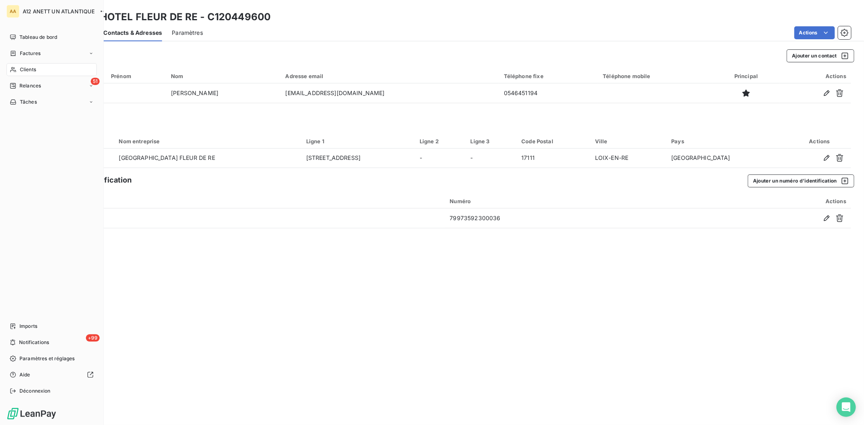
click at [22, 70] on span "Clients" at bounding box center [28, 69] width 16 height 7
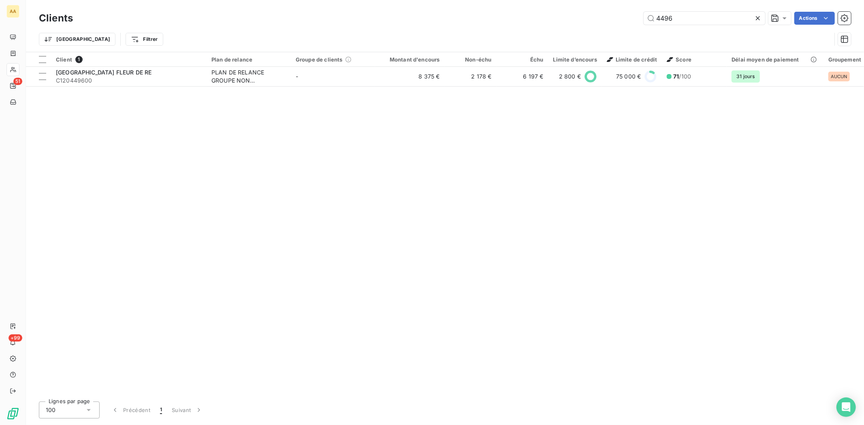
drag, startPoint x: 700, startPoint y: 19, endPoint x: 612, endPoint y: 35, distance: 88.9
click at [612, 35] on div "Clients 4496 Actions Trier Filtrer" at bounding box center [445, 31] width 812 height 42
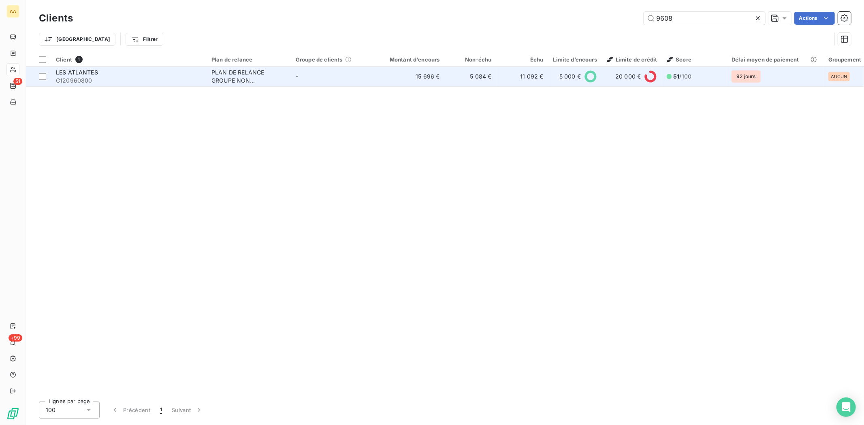
type input "9608"
click at [78, 82] on span "C120960800" at bounding box center [129, 81] width 146 height 8
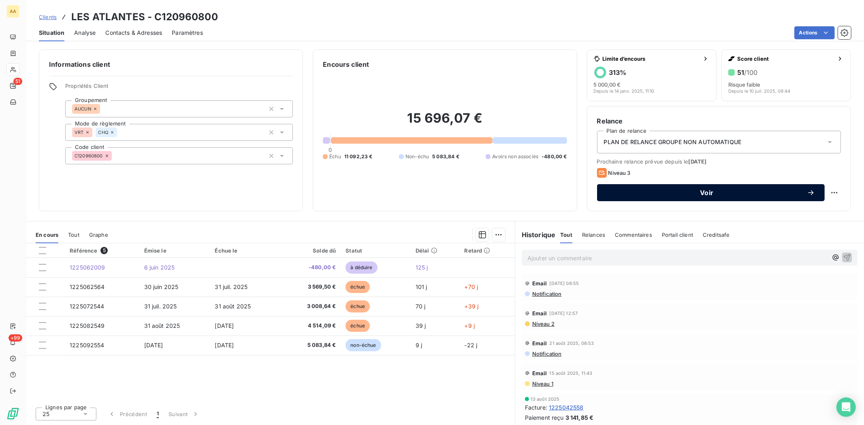
click at [812, 189] on icon "button" at bounding box center [811, 193] width 8 height 8
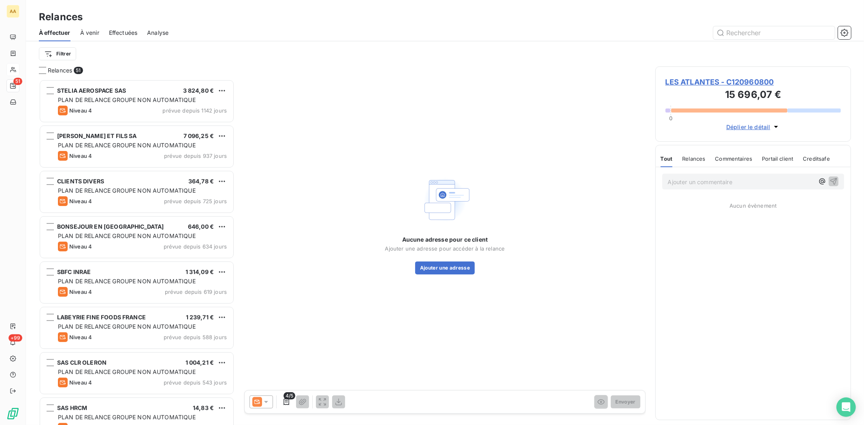
scroll to position [339, 189]
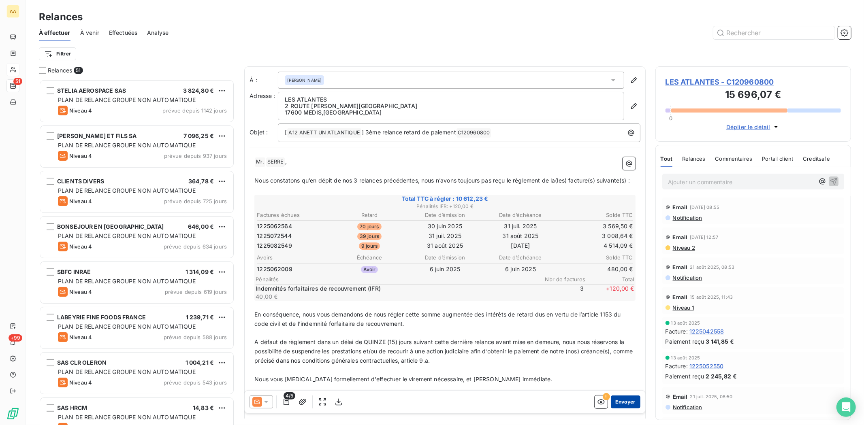
click at [618, 402] on button "Envoyer" at bounding box center [626, 402] width 30 height 13
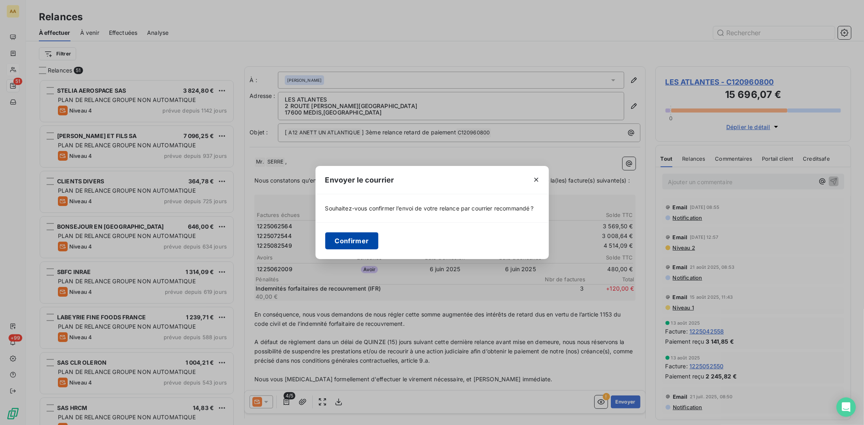
click at [356, 243] on button "Confirmer" at bounding box center [351, 241] width 53 height 17
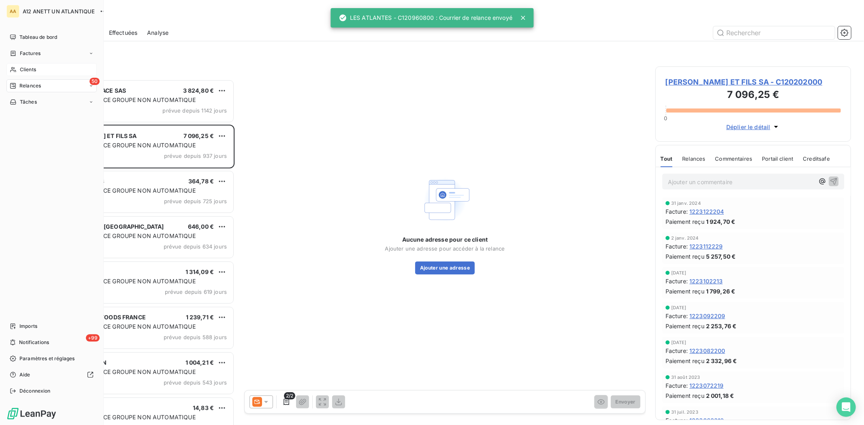
click at [30, 70] on span "Clients" at bounding box center [28, 69] width 16 height 7
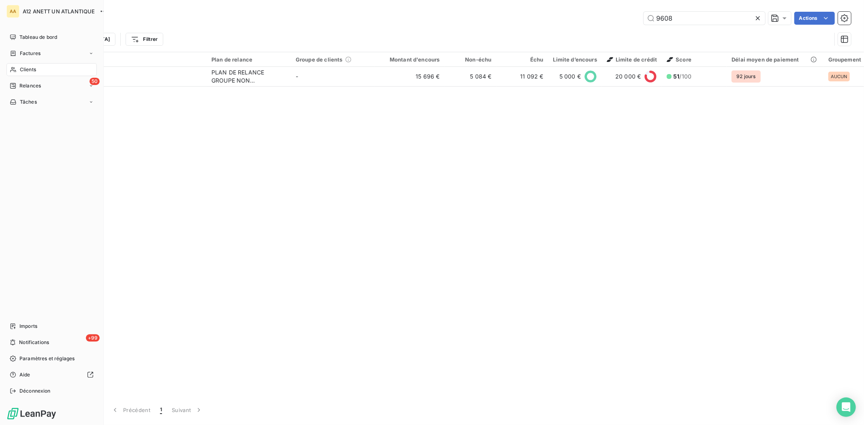
click at [25, 67] on span "Clients" at bounding box center [28, 69] width 16 height 7
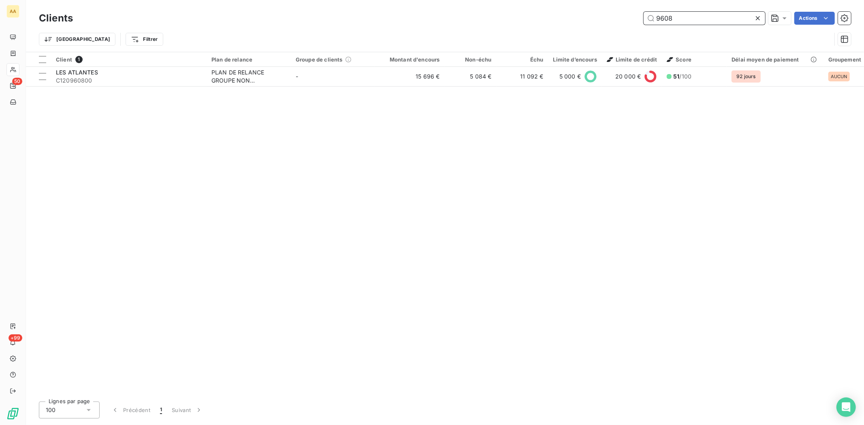
drag, startPoint x: 676, startPoint y: 17, endPoint x: 633, endPoint y: 28, distance: 44.1
click at [633, 28] on div "Clients 9608 Actions Trier Filtrer" at bounding box center [445, 31] width 812 height 42
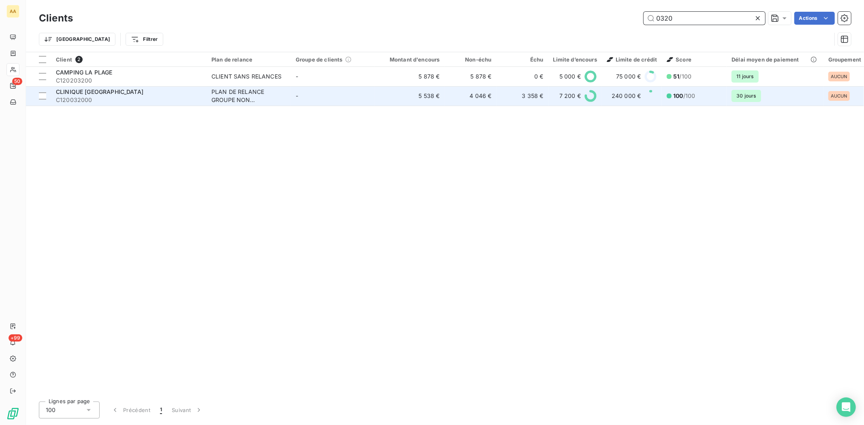
type input "0320"
click at [79, 96] on span "C120032000" at bounding box center [129, 100] width 146 height 8
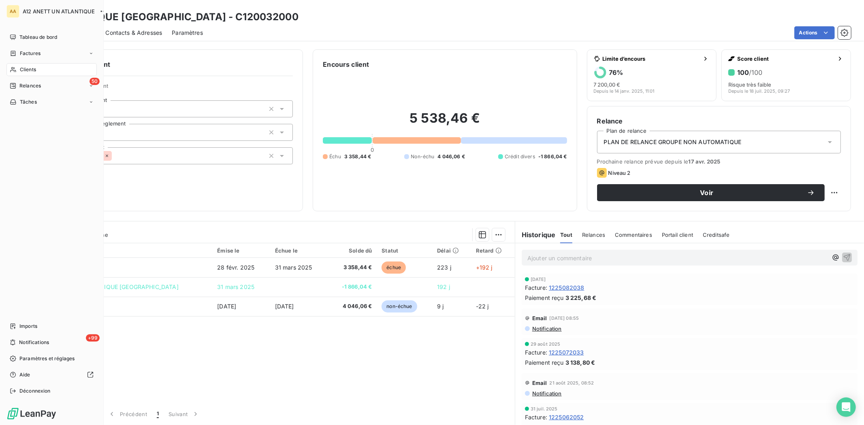
click at [27, 69] on span "Clients" at bounding box center [28, 69] width 16 height 7
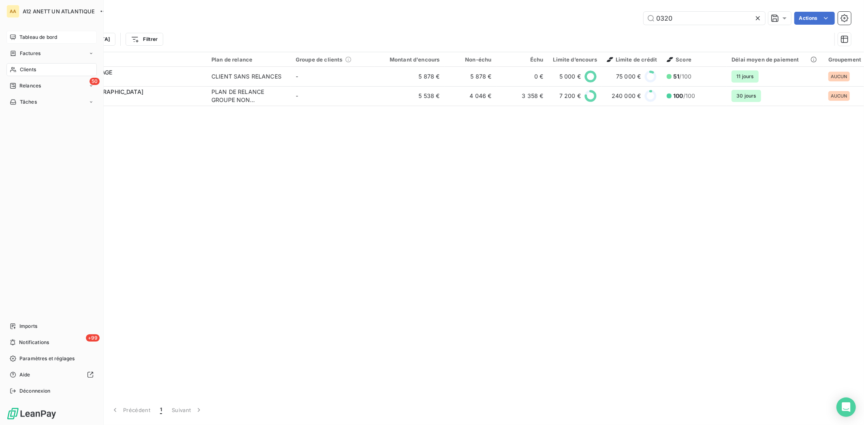
click at [37, 34] on span "Tableau de bord" at bounding box center [38, 37] width 38 height 7
